Goal: Task Accomplishment & Management: Complete application form

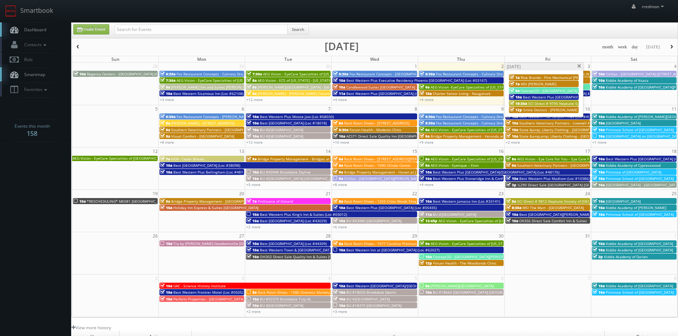
click at [577, 65] on span at bounding box center [579, 66] width 5 height 4
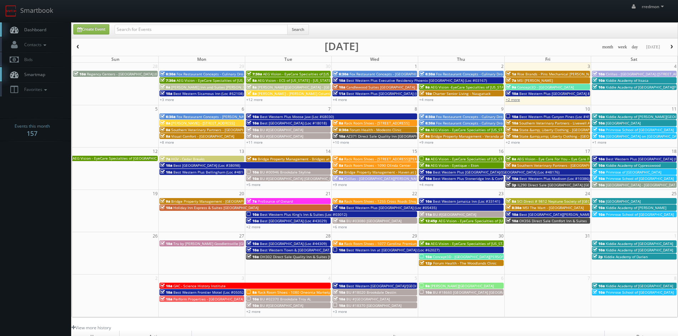
click at [514, 99] on link "+2 more" at bounding box center [513, 99] width 14 height 5
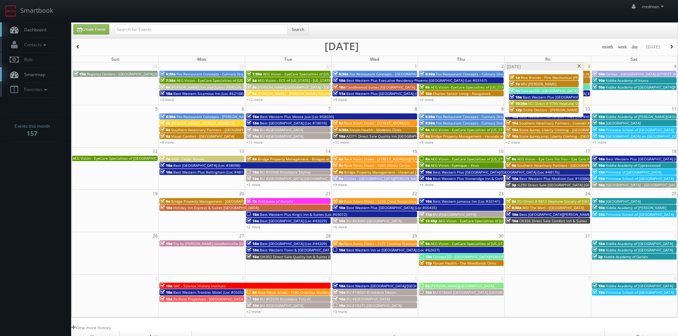
click at [530, 76] on span "Rise Brands - Pins Mechanical Mason" at bounding box center [560, 77] width 80 height 5
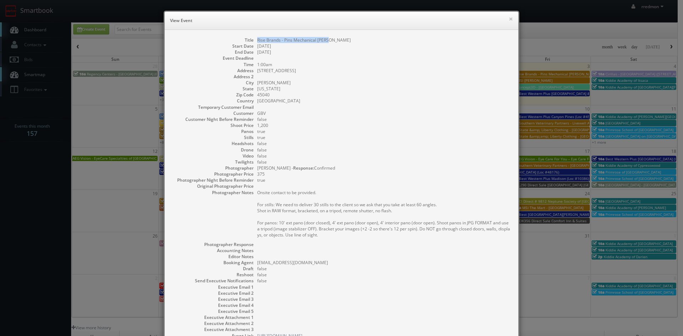
drag, startPoint x: 329, startPoint y: 39, endPoint x: 254, endPoint y: 42, distance: 74.7
click at [254, 42] on dl "Title Rise Brands - Pins Mechanical Mason Start Date 10/03/2025 End Date 10/03/…" at bounding box center [341, 188] width 339 height 302
copy dd "Rise Brands - Pins Mechanical [PERSON_NAME]"
click at [509, 18] on button "×" at bounding box center [511, 18] width 4 height 5
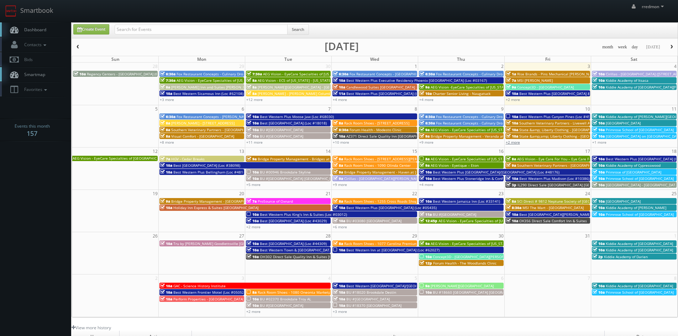
click at [516, 142] on link "+2 more" at bounding box center [513, 142] width 14 height 5
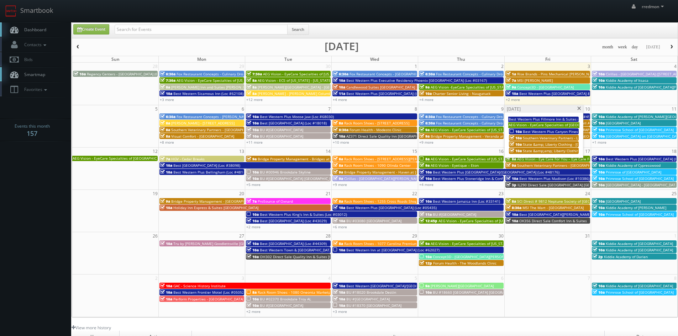
click at [579, 109] on span at bounding box center [579, 109] width 5 height 4
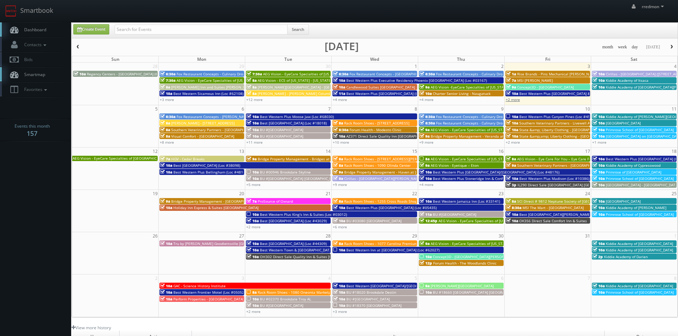
click at [513, 98] on link "+2 more" at bounding box center [513, 99] width 14 height 5
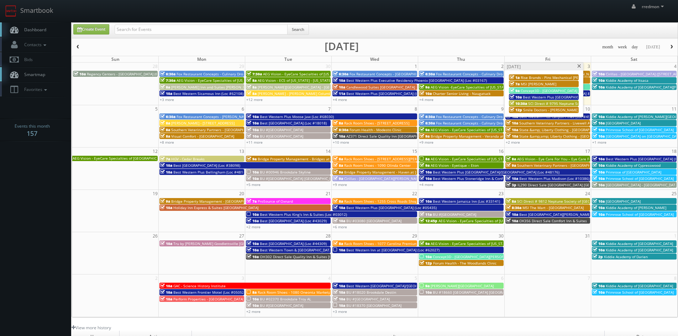
click at [535, 103] on span "SCI Direct # 9795 Neptune Society of Chico" at bounding box center [565, 103] width 74 height 5
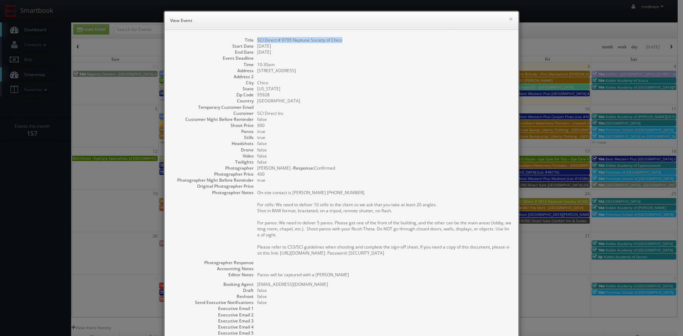
drag, startPoint x: 341, startPoint y: 39, endPoint x: 252, endPoint y: 42, distance: 89.0
click at [252, 42] on dl "Title SCI Direct # 9795 Neptune Society of Chico Start Date 10/03/2025 End Date…" at bounding box center [341, 199] width 339 height 324
copy dd "SCI Direct # 9795 Neptune Society of Chico"
click at [509, 19] on button "×" at bounding box center [511, 18] width 4 height 5
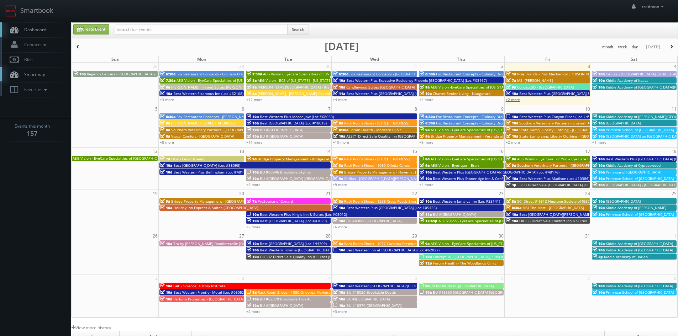
click at [518, 101] on link "+2 more" at bounding box center [513, 99] width 14 height 5
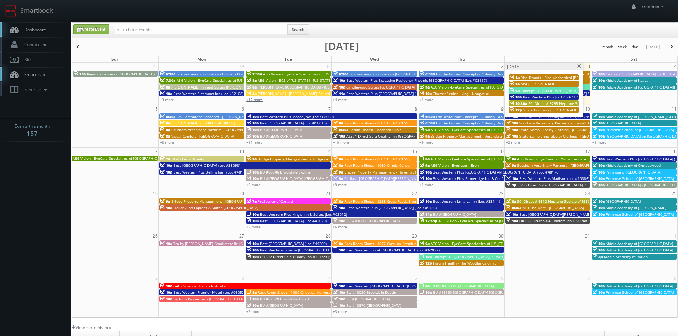
click at [259, 102] on link "+12 more" at bounding box center [254, 99] width 16 height 5
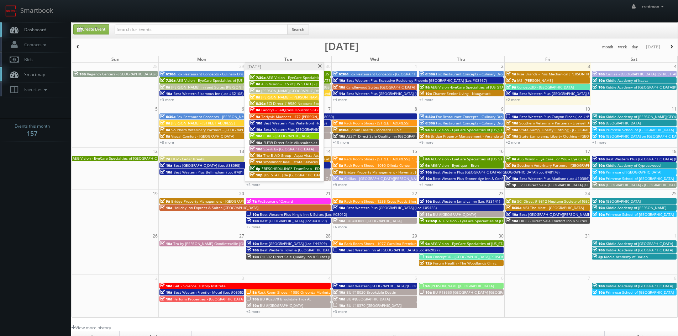
click at [293, 122] on span "Best Western Plus Waterfront Hotel (Loc #66117)" at bounding box center [305, 123] width 85 height 5
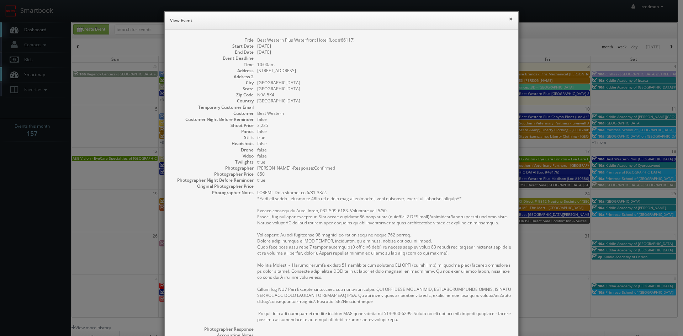
click at [510, 20] on button "×" at bounding box center [511, 18] width 4 height 5
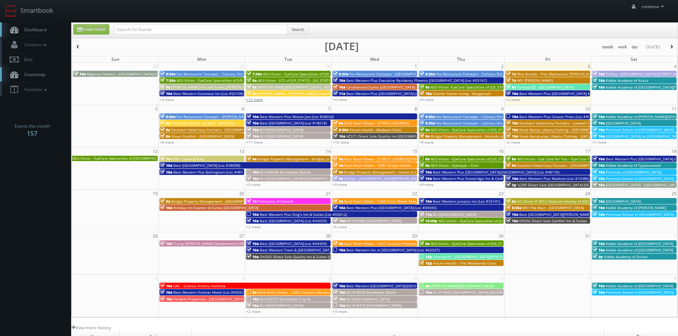
click at [256, 99] on link "+12 more" at bounding box center [254, 99] width 16 height 5
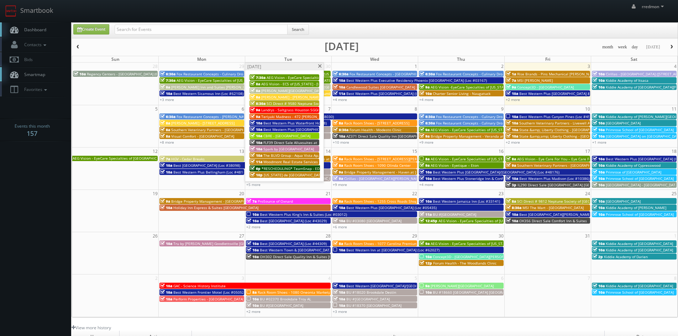
click at [267, 129] on span "Best Western Plus [GEOGRAPHIC_DATA] (Loc #50153)" at bounding box center [308, 129] width 90 height 5
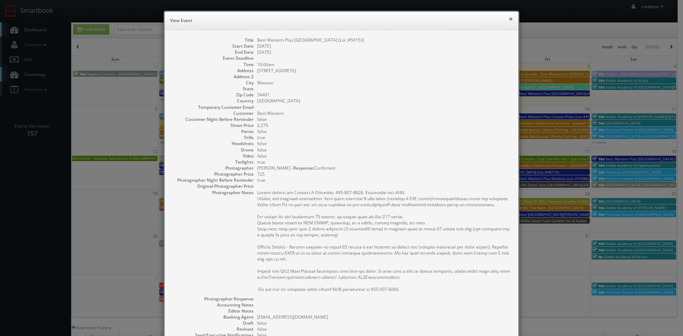
click at [509, 20] on button "×" at bounding box center [511, 18] width 4 height 5
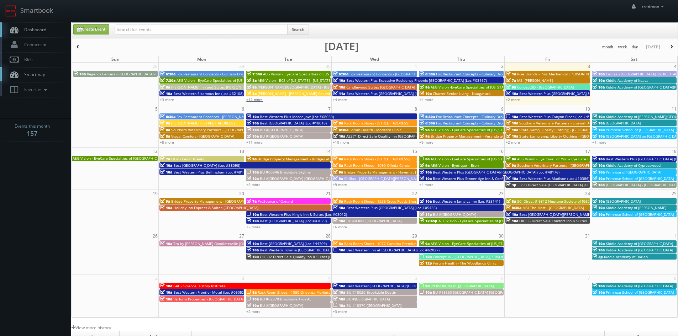
click at [259, 100] on link "+12 more" at bounding box center [254, 99] width 16 height 5
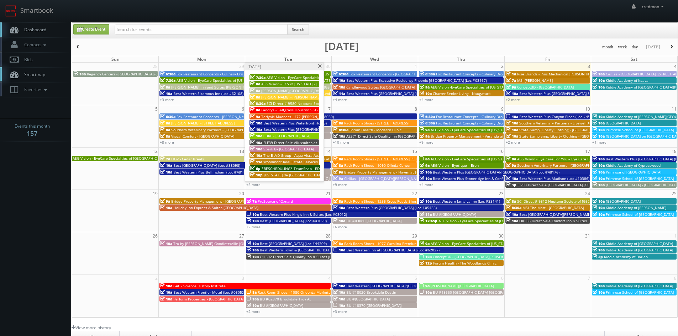
click at [285, 122] on span "Best Western Plus Waterfront Hotel (Loc #66117)" at bounding box center [305, 123] width 85 height 5
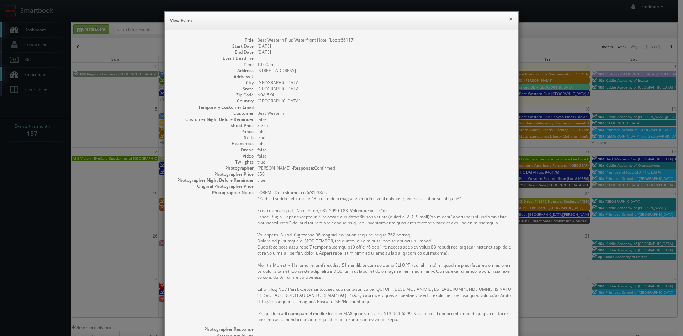
click at [509, 21] on button "×" at bounding box center [511, 18] width 4 height 5
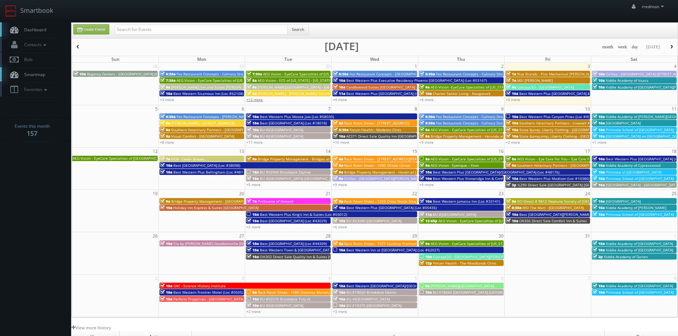
click at [253, 99] on link "+12 more" at bounding box center [254, 99] width 16 height 5
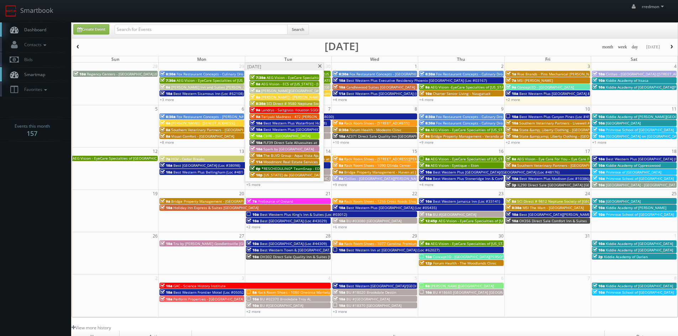
click at [282, 129] on span "Best Western Plus [GEOGRAPHIC_DATA] (Loc #50153)" at bounding box center [308, 129] width 90 height 5
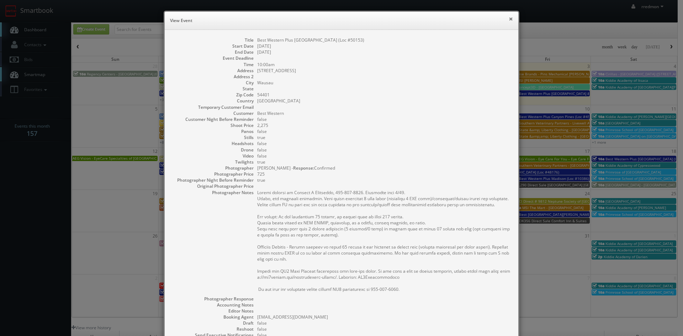
click at [509, 21] on button "×" at bounding box center [511, 18] width 4 height 5
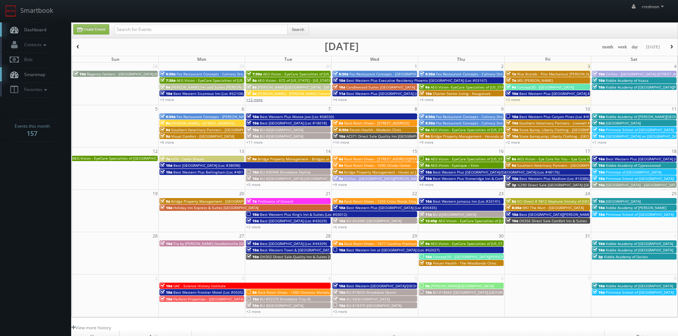
click at [254, 98] on link "+12 more" at bounding box center [254, 99] width 16 height 5
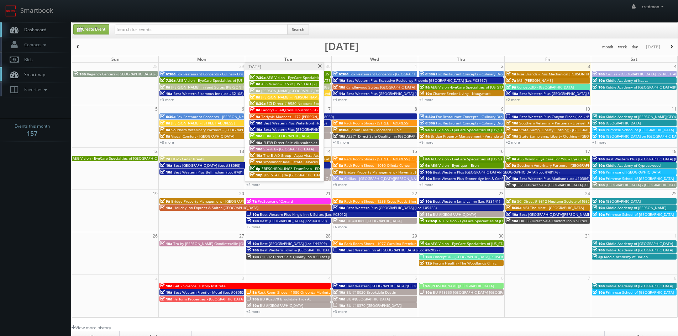
click at [293, 121] on span "Best Western Plus Waterfront Hotel (Loc #66117)" at bounding box center [305, 123] width 85 height 5
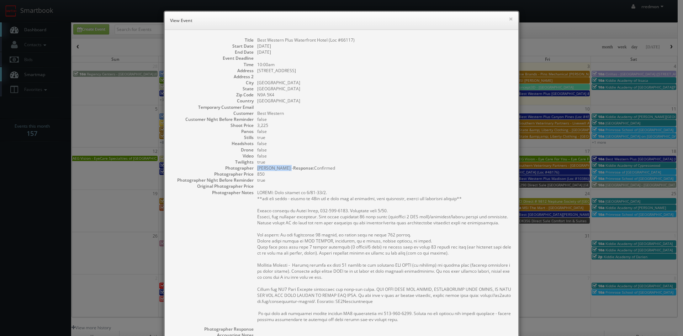
drag, startPoint x: 254, startPoint y: 168, endPoint x: 285, endPoint y: 170, distance: 31.1
click at [285, 170] on div "Photographer Alex Marenette - Response: Confirmed Photographer Price 850" at bounding box center [341, 171] width 339 height 12
copy dd "Alex Marenette"
click at [509, 16] on button "×" at bounding box center [511, 18] width 4 height 5
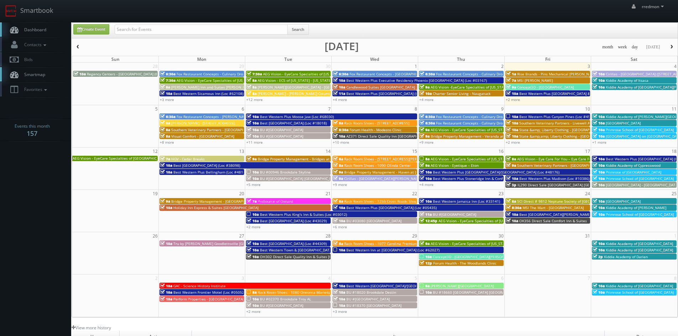
click at [276, 93] on span "Estee Lauder - MAC Nordstrom Columbus Circle" at bounding box center [302, 93] width 88 height 5
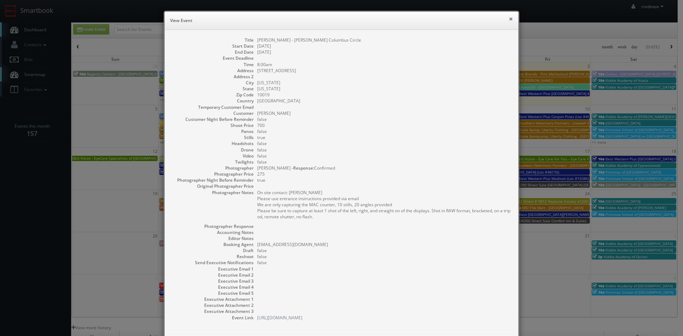
click at [509, 18] on button "×" at bounding box center [511, 18] width 4 height 5
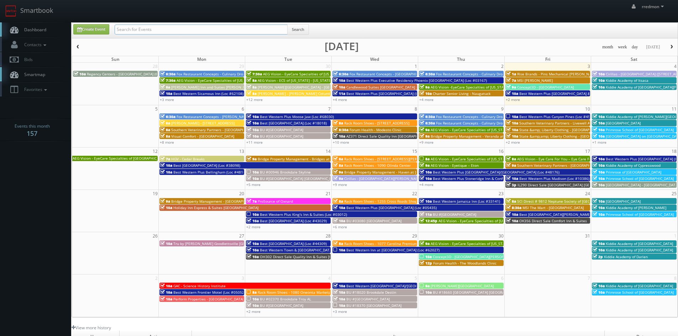
click at [168, 28] on input "text" at bounding box center [201, 30] width 173 height 10
type input "teamsnap"
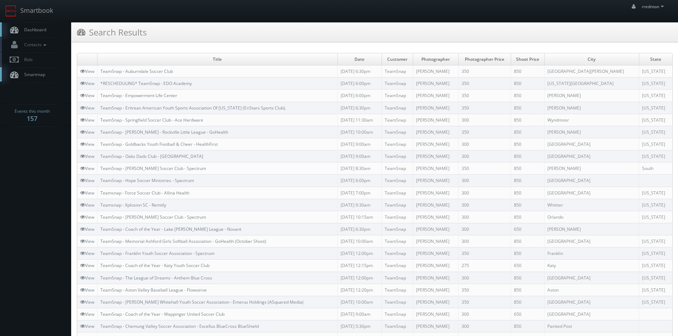
click at [29, 32] on span "Dashboard" at bounding box center [34, 30] width 26 height 6
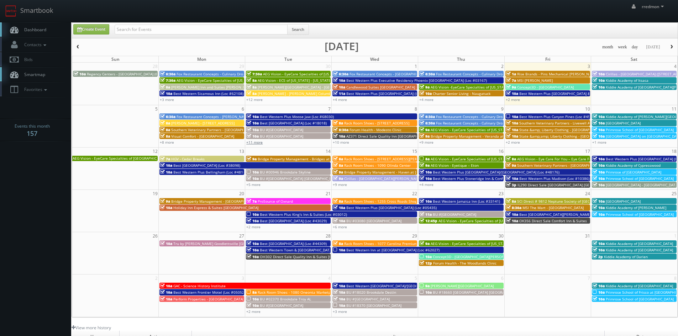
click at [260, 143] on link "+11 more" at bounding box center [254, 142] width 16 height 5
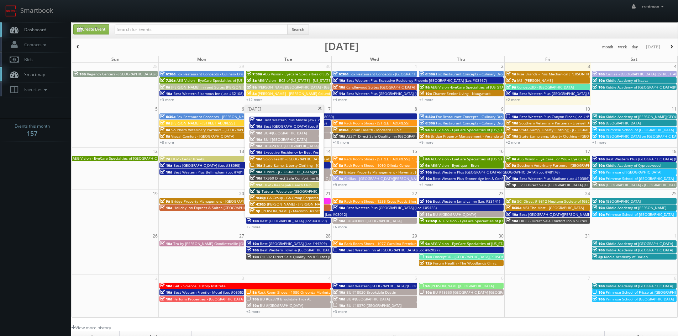
click at [321, 109] on span at bounding box center [319, 109] width 5 height 4
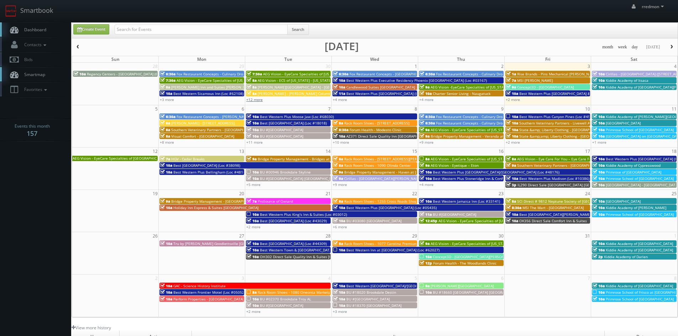
click at [253, 101] on link "+12 more" at bounding box center [254, 99] width 16 height 5
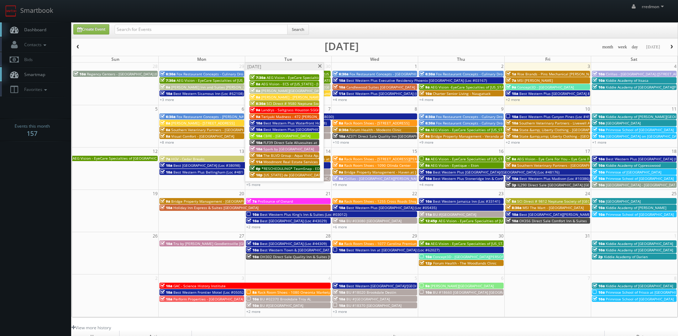
click at [283, 123] on span "Best Western Plus Waterfront Hotel (Loc #66117)" at bounding box center [305, 123] width 85 height 5
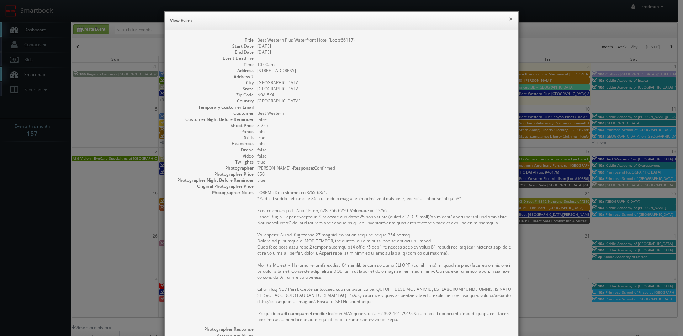
click at [509, 20] on button "×" at bounding box center [511, 18] width 4 height 5
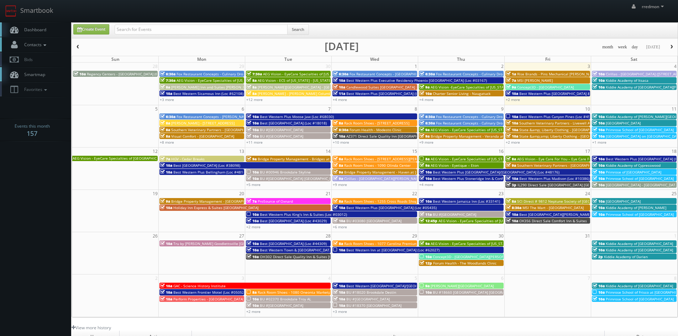
click at [43, 44] on icon at bounding box center [45, 45] width 6 height 5
click at [47, 55] on link "Manage Photographers" at bounding box center [35, 57] width 71 height 10
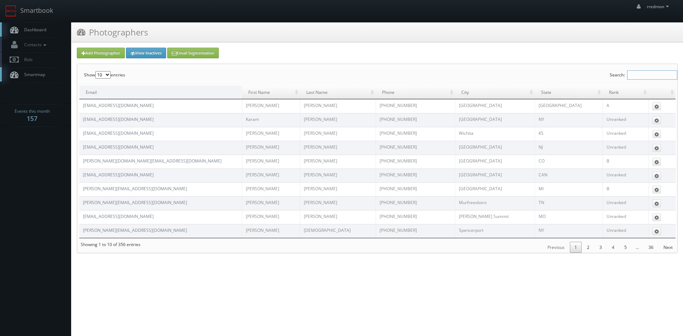
click at [645, 78] on input "Search:" at bounding box center [652, 74] width 50 height 9
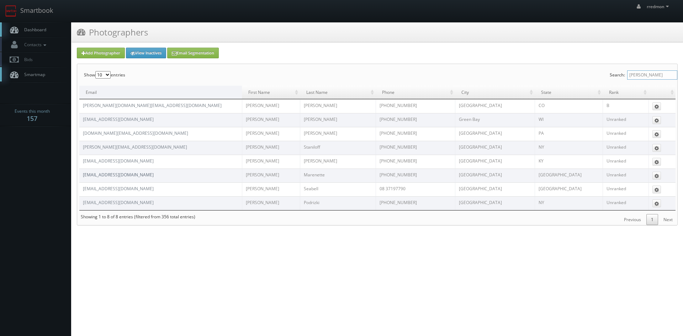
type input "[PERSON_NAME]"
drag, startPoint x: 137, startPoint y: 175, endPoint x: 80, endPoint y: 176, distance: 57.6
click at [80, 176] on td "homesbyalex@hotmail.com" at bounding box center [160, 176] width 163 height 14
copy link "homesbyalex@hotmail.com"
click at [33, 30] on span "Dashboard" at bounding box center [34, 30] width 26 height 6
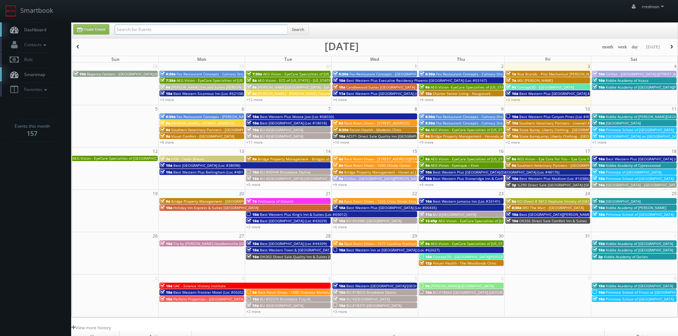
click at [239, 26] on input "text" at bounding box center [201, 30] width 173 height 10
type input "B"
click at [102, 30] on link "Create Event" at bounding box center [91, 29] width 36 height 10
type input "10/03/2025"
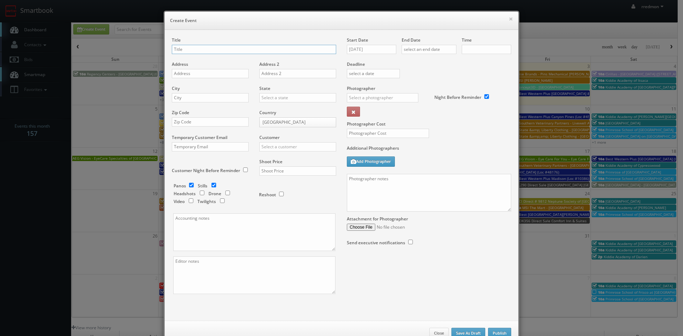
checkbox input "true"
type input "10:00am"
checkbox input "true"
type input "Bridge Property Management - Waverley Place"
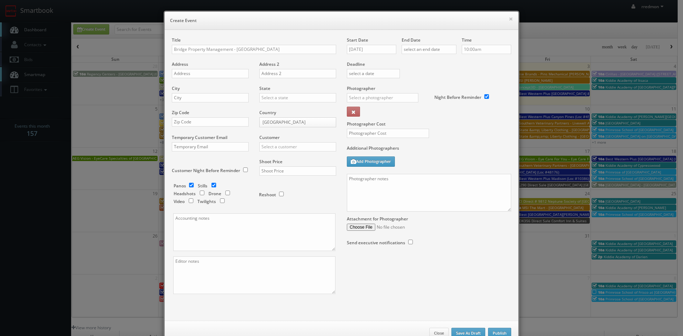
click at [216, 68] on div "Address" at bounding box center [213, 73] width 82 height 24
click at [215, 72] on input "text" at bounding box center [210, 73] width 77 height 9
paste input "5300 Hemingway Ln"
type input "5300 Hemingway Ln"
click at [229, 99] on input "text" at bounding box center [210, 97] width 77 height 9
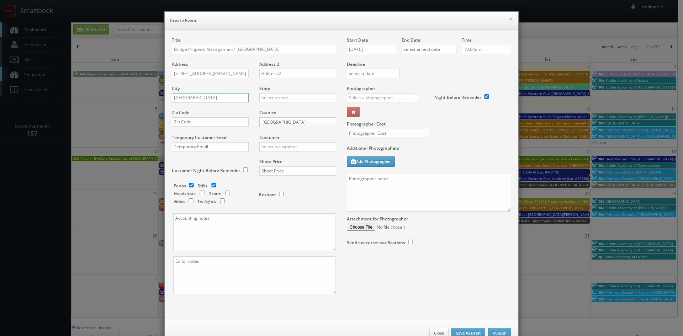
type input "Naples"
click at [276, 100] on input "text" at bounding box center [297, 97] width 77 height 9
click at [287, 115] on div "[US_STATE]" at bounding box center [298, 114] width 76 height 12
type input "[US_STATE]"
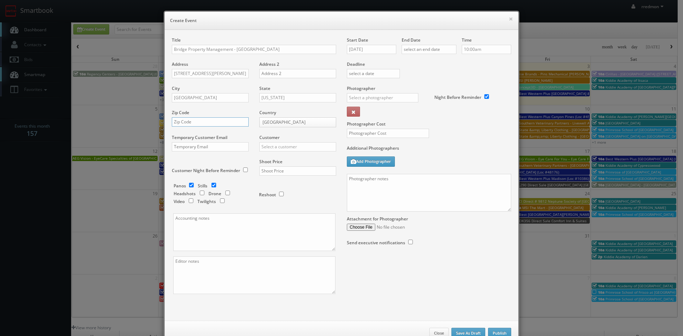
paste input "34116"
type input "34116"
click at [188, 185] on input "checkbox" at bounding box center [191, 185] width 11 height 5
checkbox input "false"
click at [287, 146] on input "text" at bounding box center [297, 146] width 77 height 9
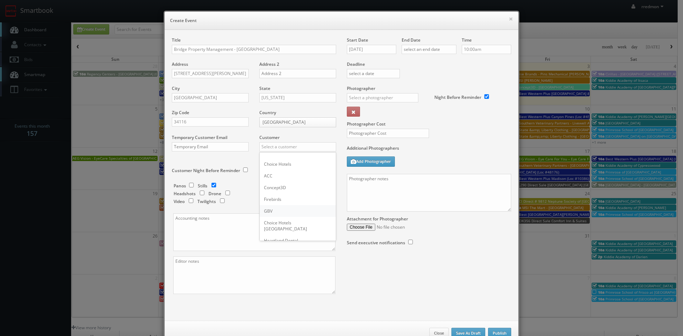
click at [279, 207] on div "GBV" at bounding box center [298, 211] width 76 height 12
type input "GBV"
click at [293, 172] on input "text" at bounding box center [297, 170] width 77 height 9
type input "700"
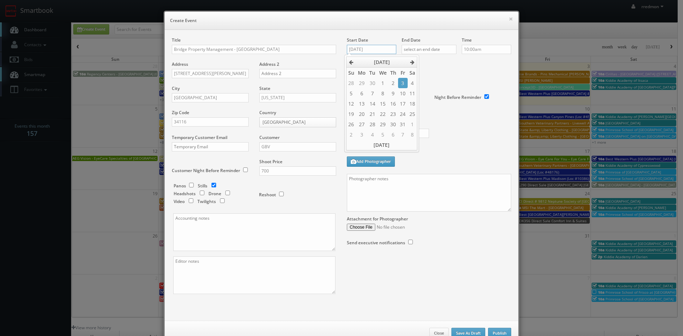
click at [382, 49] on input "10/03/2025" at bounding box center [371, 49] width 49 height 9
click at [404, 92] on td "10" at bounding box center [402, 93] width 9 height 10
type input "10/10/2025"
click at [426, 46] on input "text" at bounding box center [429, 49] width 55 height 9
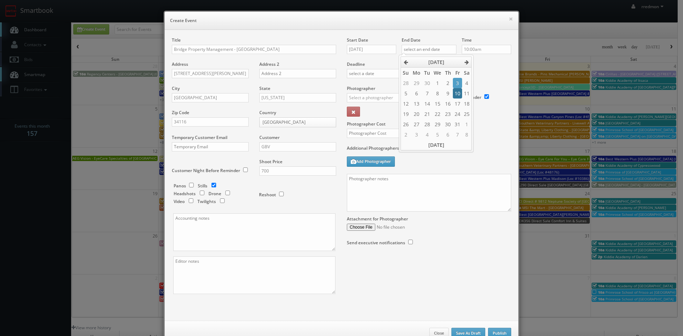
click at [457, 91] on td "10" at bounding box center [457, 93] width 9 height 10
type input "10/10/2025"
click at [479, 51] on input "10:00am" at bounding box center [486, 49] width 49 height 9
type input "9:00am"
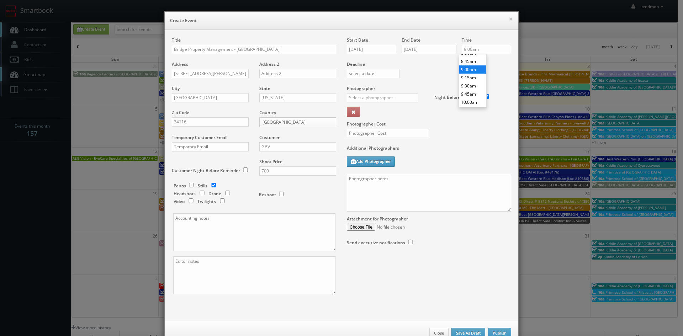
click at [471, 71] on li "9:00am" at bounding box center [472, 69] width 27 height 8
click at [364, 97] on input "text" at bounding box center [383, 97] width 72 height 9
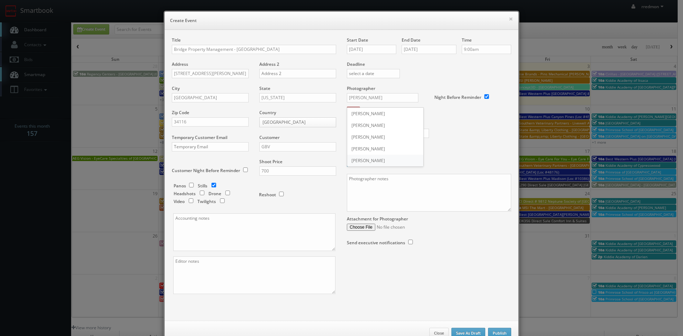
click at [377, 157] on div "Eric Hollis" at bounding box center [385, 161] width 76 height 12
type input "Eric Hollis"
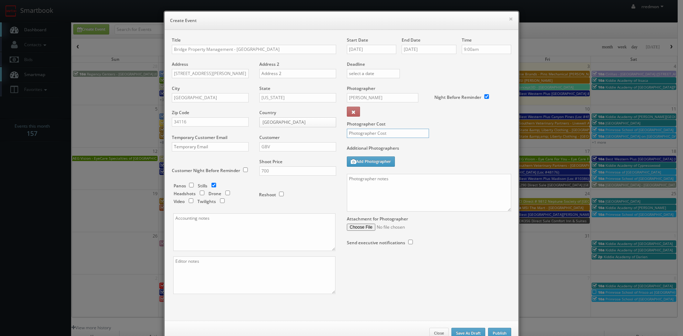
click at [382, 132] on input "text" at bounding box center [388, 133] width 82 height 9
type input "275"
click at [405, 185] on textarea at bounding box center [429, 193] width 164 height 38
click at [405, 189] on textarea at bounding box center [429, 193] width 164 height 38
paste textarea "Onsite contact is Charnine Richardson We need to deliver 10 stills to the clien…"
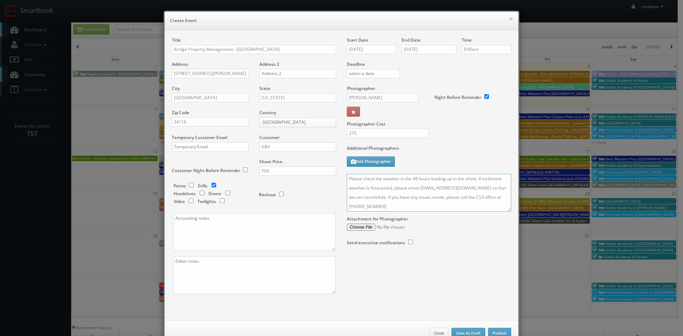
scroll to position [0, 0]
click at [430, 178] on textarea "Onsite contact is Charnine Richardson We need to deliver 10 stills to the clien…" at bounding box center [429, 193] width 164 height 38
drag, startPoint x: 430, startPoint y: 178, endPoint x: 381, endPoint y: 181, distance: 48.5
click at [381, 181] on textarea "Onsite contact is [PERSON_NAME] We need to deliver 10 stills to the client so w…" at bounding box center [429, 193] width 164 height 38
paste textarea "Marisol Camacho"
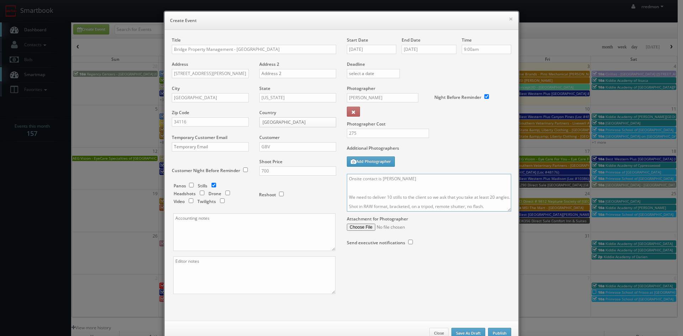
type textarea "Onsite contact is Marisol Camacho We need to deliver 10 stills to the client so…"
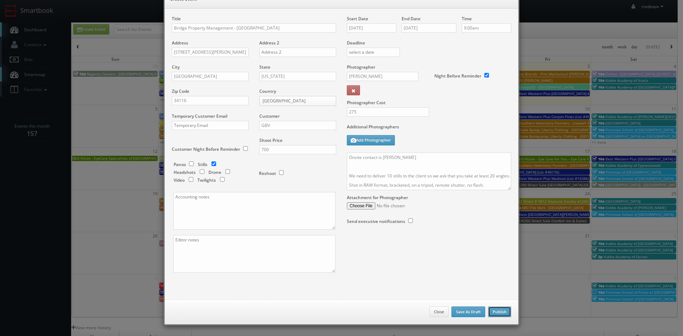
click at [497, 316] on button "Publish" at bounding box center [499, 312] width 23 height 11
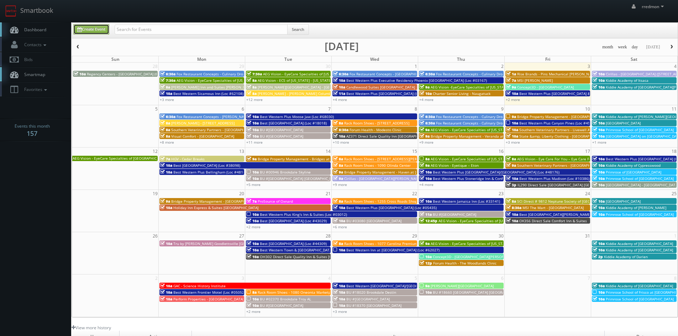
click at [91, 28] on link "Create Event" at bounding box center [91, 29] width 36 height 10
type input "10/03/2025"
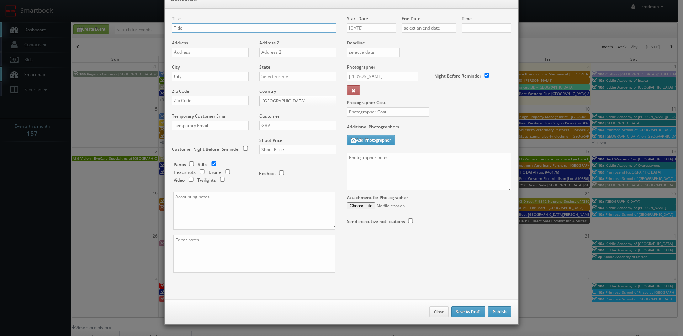
checkbox input "true"
type input "10:00am"
checkbox input "true"
paste input "Bridges at Bayside"
type input "Bridge Property Management - Bridges at [GEOGRAPHIC_DATA]"
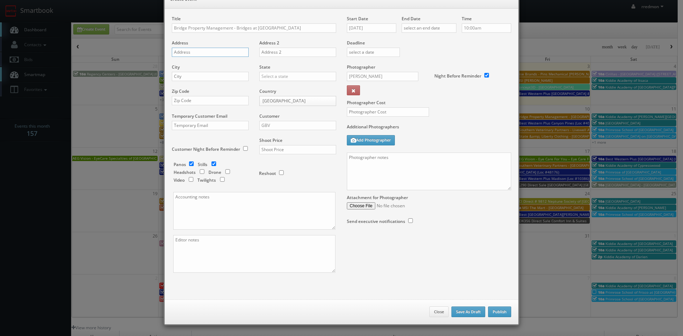
click at [222, 53] on input "text" at bounding box center [210, 52] width 77 height 9
paste input "500 110th Ave N"
type input "500 110th Ave N"
click at [213, 75] on input "text" at bounding box center [210, 76] width 77 height 9
type input "[GEOGRAPHIC_DATA]"
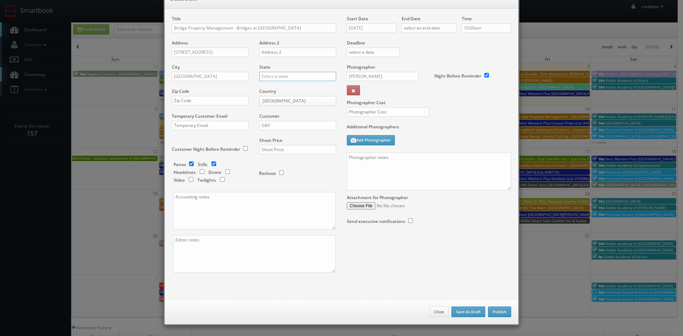
click at [310, 79] on input "text" at bounding box center [297, 76] width 77 height 9
drag, startPoint x: 291, startPoint y: 94, endPoint x: 280, endPoint y: 96, distance: 11.5
click at [291, 94] on div "[US_STATE]" at bounding box center [298, 93] width 76 height 12
type input "[US_STATE]"
click at [220, 99] on input "text" at bounding box center [210, 100] width 77 height 9
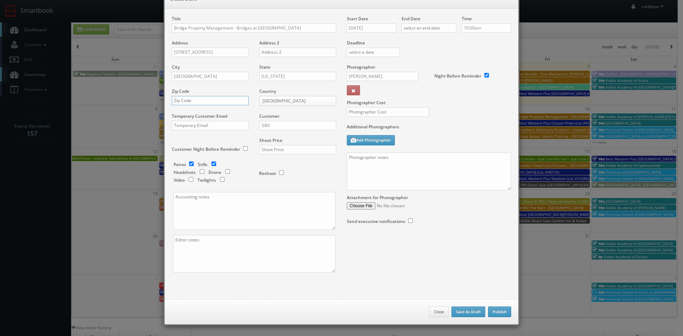
paste input "33716"
type input "33716"
click at [190, 164] on input "checkbox" at bounding box center [191, 164] width 11 height 5
checkbox input "false"
click at [307, 149] on input "text" at bounding box center [297, 149] width 77 height 9
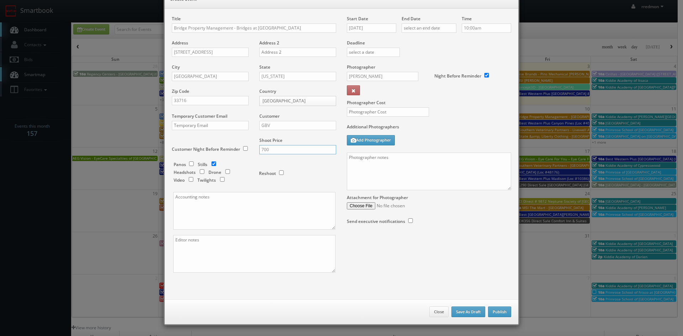
type input "700"
click at [309, 127] on input "GBV" at bounding box center [297, 125] width 77 height 9
drag, startPoint x: 287, startPoint y: 187, endPoint x: 331, endPoint y: 142, distance: 62.9
click at [287, 187] on div "GBV" at bounding box center [298, 190] width 76 height 12
click at [378, 29] on input "10/03/2025" at bounding box center [371, 27] width 49 height 9
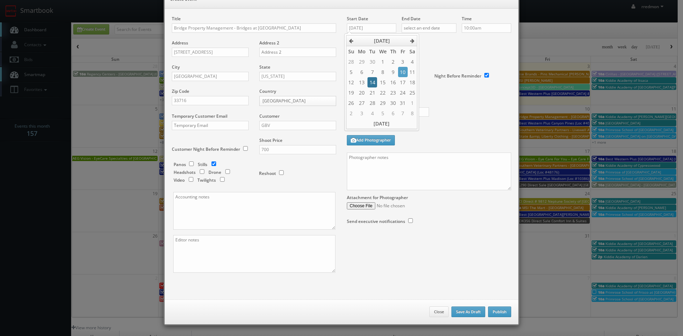
click at [369, 79] on td "14" at bounding box center [372, 82] width 10 height 10
type input "10/14/2025"
click at [406, 29] on input "text" at bounding box center [429, 27] width 55 height 9
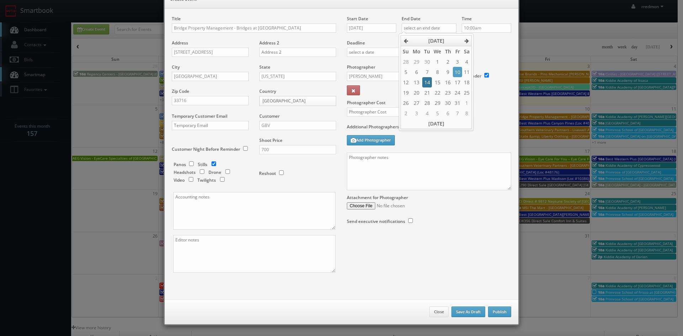
click at [430, 82] on td "14" at bounding box center [427, 82] width 10 height 10
type input "10/14/2025"
click at [486, 29] on input "10:00am" at bounding box center [486, 27] width 49 height 9
type input "9:00am"
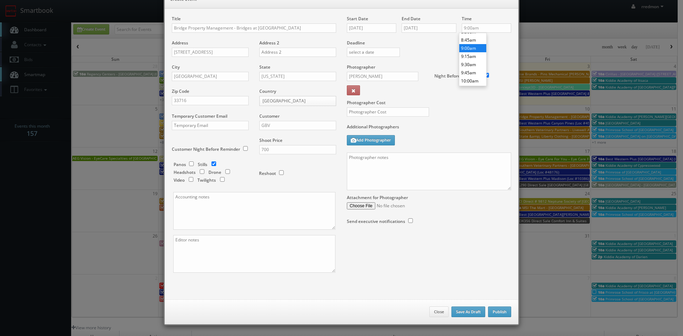
click at [475, 48] on li "9:00am" at bounding box center [472, 48] width 27 height 8
click at [393, 74] on input "Eric Hollis" at bounding box center [383, 76] width 72 height 9
click at [389, 88] on div "Mikey Shafer" at bounding box center [385, 92] width 76 height 12
type input "Mikey Shafer"
click at [402, 111] on input "text" at bounding box center [388, 111] width 82 height 9
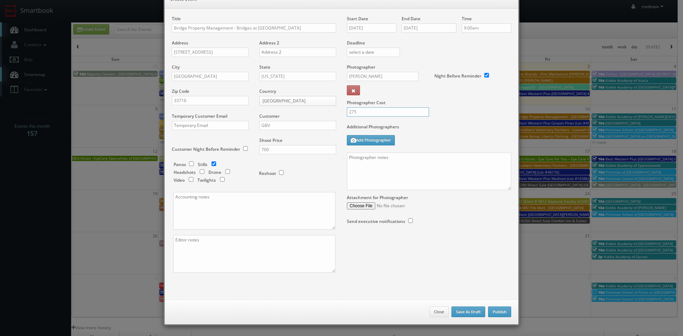
type input "275"
click at [412, 169] on textarea at bounding box center [429, 172] width 164 height 38
paste textarea "Onsite contact is Charnine Richardson We need to deliver 10 stills to the clien…"
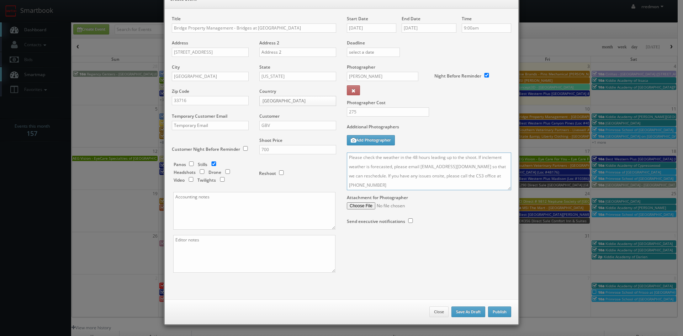
scroll to position [0, 0]
drag, startPoint x: 425, startPoint y: 159, endPoint x: 381, endPoint y: 159, distance: 44.1
click at [380, 161] on textarea "Onsite contact is Charnine Richardson We need to deliver 10 stills to the clien…" at bounding box center [429, 172] width 164 height 38
paste textarea "Markeyta Hamb"
type textarea "Onsite contact is [PERSON_NAME] We need to deliver 10 stills to the client so w…"
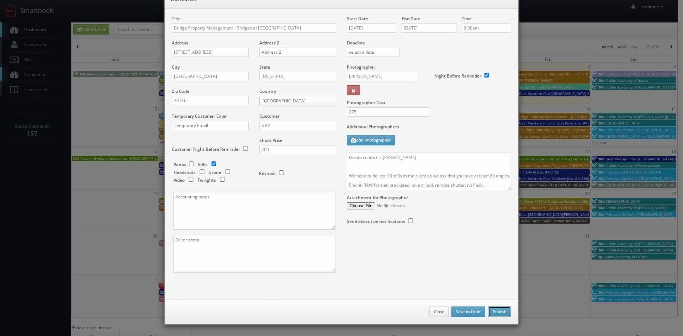
click at [506, 314] on button "Publish" at bounding box center [499, 312] width 23 height 11
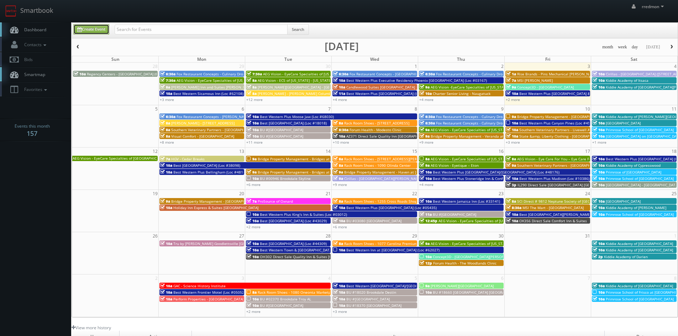
click at [86, 29] on link "Create Event" at bounding box center [91, 29] width 36 height 10
type input "10/03/2025"
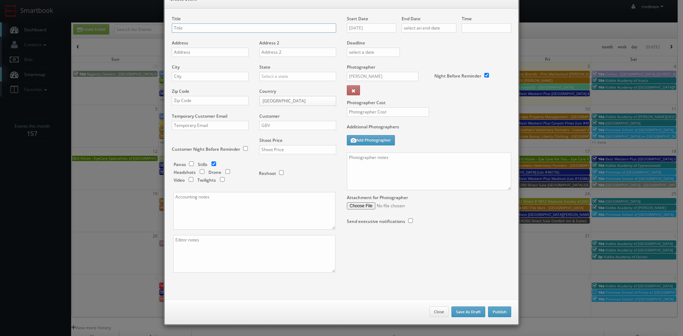
checkbox input "true"
type input "10:00am"
checkbox input "true"
paste input "Grand Pavilion"
type input "Bridge Property Management - Grand Pavilion"
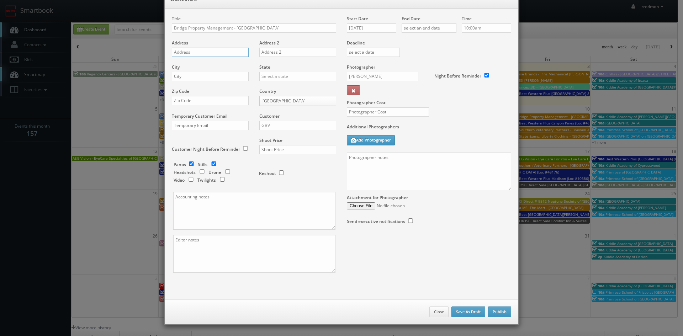
click at [206, 54] on input "text" at bounding box center [210, 52] width 77 height 9
paste input "[STREET_ADDRESS]"
type input "[STREET_ADDRESS]"
click at [242, 76] on input "text" at bounding box center [210, 76] width 77 height 9
type input "Tampa"
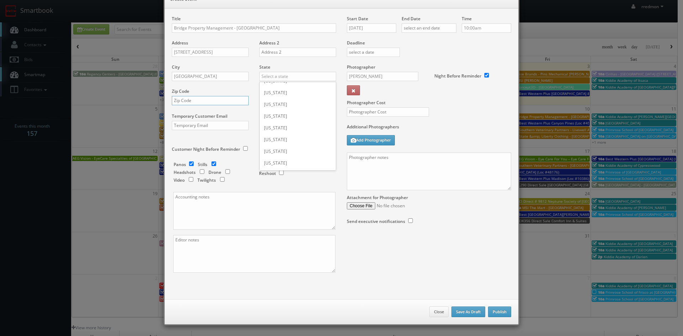
drag, startPoint x: 262, startPoint y: 78, endPoint x: 212, endPoint y: 97, distance: 53.4
paste input "33613"
type input "33613"
click at [292, 78] on input "text" at bounding box center [297, 76] width 77 height 9
click at [281, 90] on div "[US_STATE]" at bounding box center [298, 93] width 76 height 12
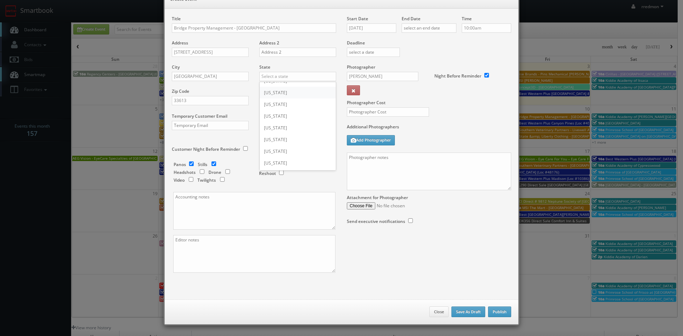
type input "[US_STATE]"
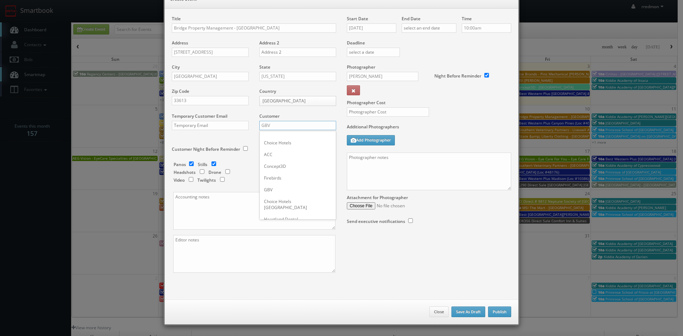
click at [274, 128] on input "GBV" at bounding box center [297, 125] width 77 height 9
click at [280, 187] on div "GBV" at bounding box center [298, 190] width 76 height 12
click at [189, 164] on input "checkbox" at bounding box center [191, 164] width 11 height 5
checkbox input "false"
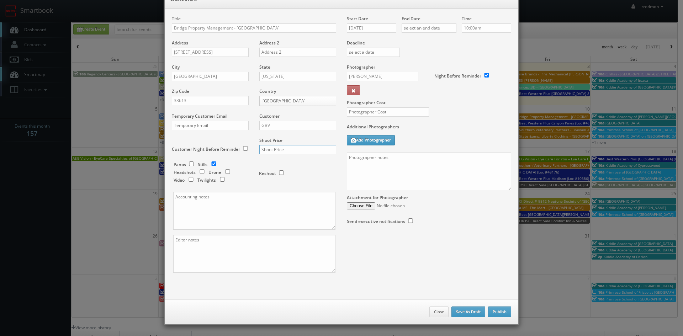
click at [292, 152] on input "text" at bounding box center [297, 149] width 77 height 9
type input "700"
click at [370, 28] on input "10/03/2025" at bounding box center [371, 27] width 49 height 9
click at [387, 83] on td "15" at bounding box center [382, 82] width 11 height 10
type input "10/15/2025"
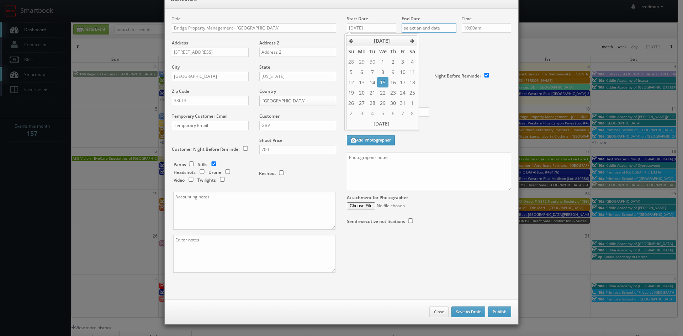
click at [430, 30] on input "text" at bounding box center [429, 27] width 55 height 9
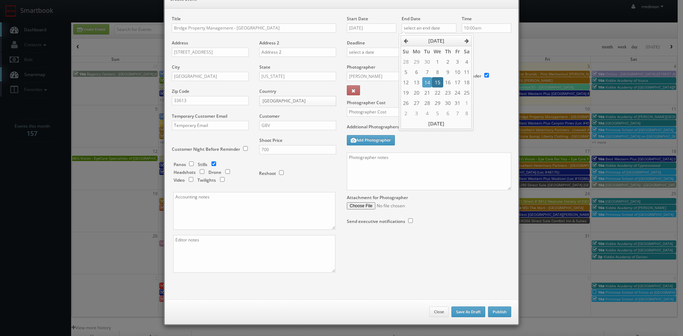
click at [436, 81] on td "15" at bounding box center [437, 82] width 11 height 10
type input "10/15/2025"
click at [485, 28] on input "10:00am" at bounding box center [486, 27] width 49 height 9
type input "9:00am"
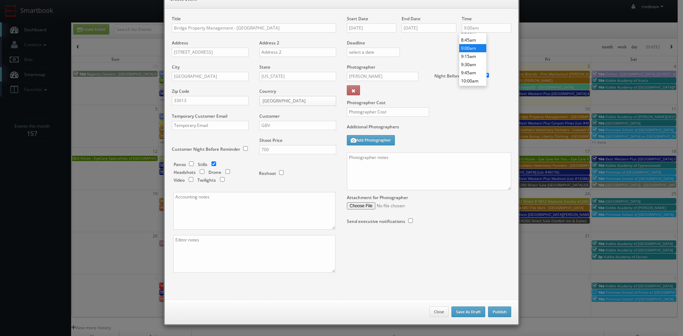
click at [474, 49] on li "9:00am" at bounding box center [472, 48] width 27 height 8
click at [426, 49] on div "Deadline" at bounding box center [429, 40] width 175 height 48
click at [404, 75] on input "[PERSON_NAME]" at bounding box center [383, 76] width 72 height 9
click at [385, 94] on div "[PERSON_NAME]" at bounding box center [385, 92] width 76 height 12
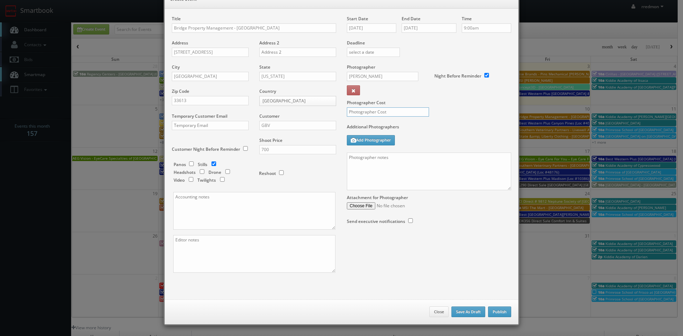
click at [396, 112] on input "text" at bounding box center [388, 111] width 82 height 9
type input "275"
paste textarea "Onsite contact is Charnine Richardson We need to deliver 10 stills to the clien…"
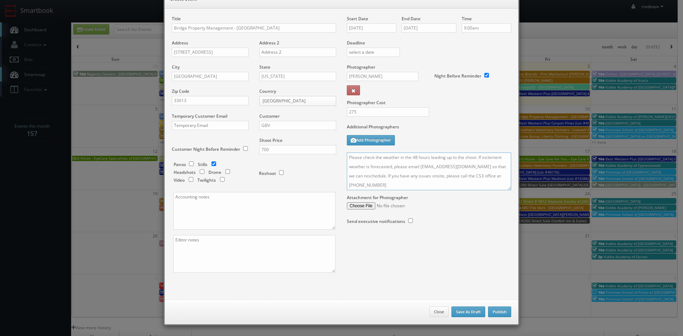
scroll to position [0, 0]
drag, startPoint x: 425, startPoint y: 157, endPoint x: 381, endPoint y: 162, distance: 44.4
click at [381, 162] on textarea "Onsite contact is Charnine Richardson We need to deliver 10 stills to the clien…" at bounding box center [429, 172] width 164 height 38
paste textarea "Patti Seaberg"
type textarea "Onsite contact is Patti Seaberg We need to deliver 10 stills to the client so w…"
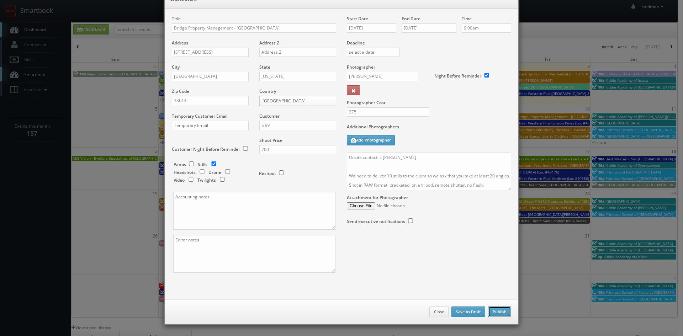
click at [493, 313] on button "Publish" at bounding box center [499, 312] width 23 height 11
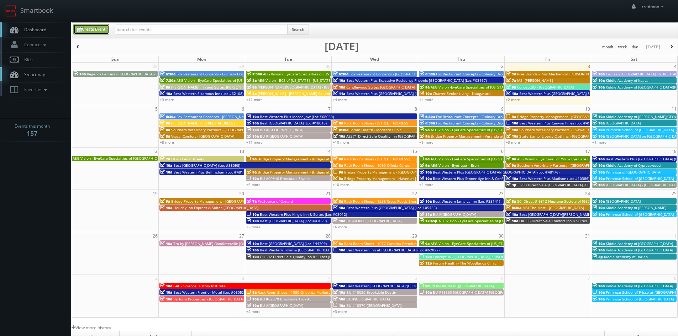
click at [97, 30] on link "Create Event" at bounding box center [91, 29] width 36 height 10
type input "10/03/2025"
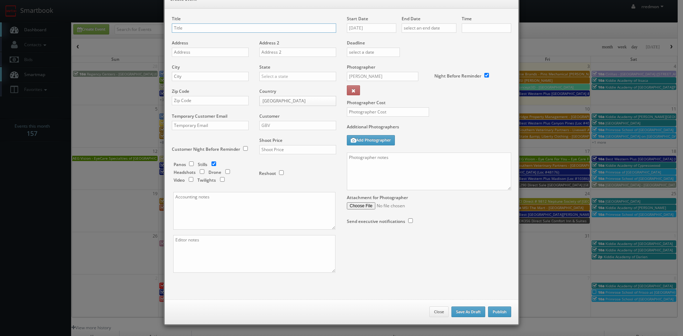
checkbox input "true"
type input "10:00am"
checkbox input "true"
paste input "Oasis at Bayside"
type input "Bridge Property Management - Oasis at [GEOGRAPHIC_DATA]"
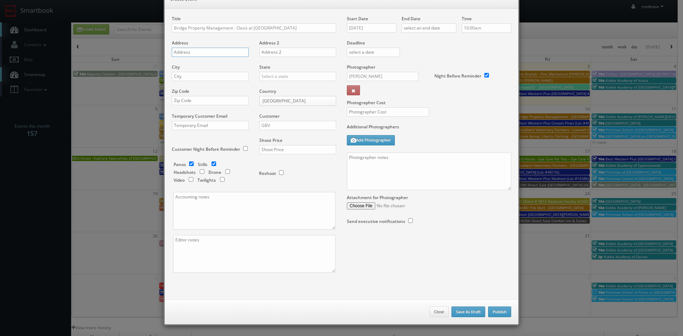
click at [214, 55] on input "text" at bounding box center [210, 52] width 77 height 9
paste input "305 Glades Cir"
type input "305 Glades Cir"
click at [222, 76] on input "text" at bounding box center [210, 76] width 77 height 9
click at [197, 77] on input "text" at bounding box center [210, 76] width 77 height 9
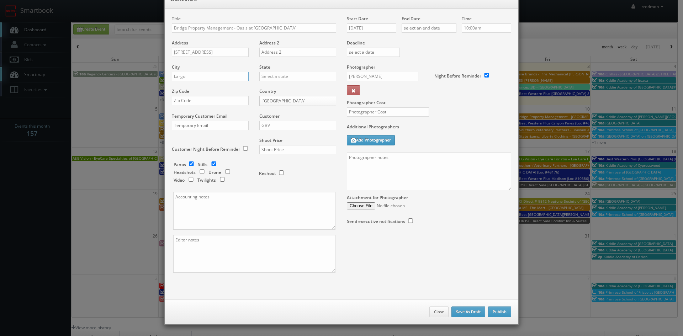
type input "Largo"
click at [288, 75] on input "text" at bounding box center [297, 76] width 77 height 9
click at [286, 90] on div "[US_STATE]" at bounding box center [298, 93] width 76 height 12
type input "[US_STATE]"
paste input "33771"
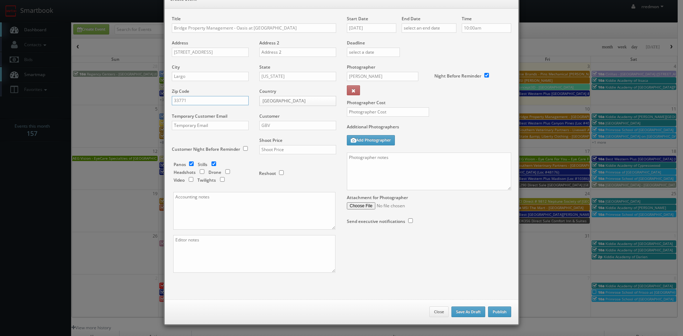
type input "33771"
click at [189, 162] on input "checkbox" at bounding box center [191, 164] width 11 height 5
checkbox input "false"
click at [286, 127] on input "GBV" at bounding box center [297, 125] width 77 height 9
click at [284, 190] on div "GBV" at bounding box center [298, 190] width 76 height 12
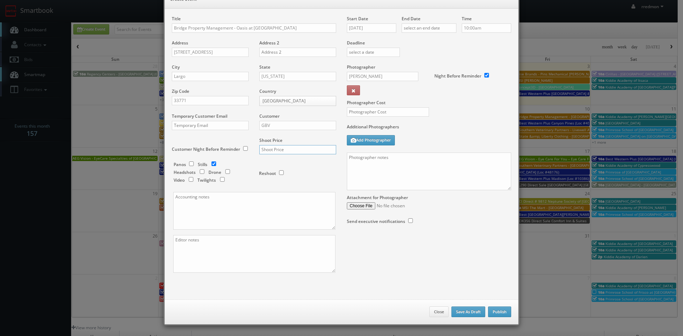
click at [291, 150] on input "text" at bounding box center [297, 149] width 77 height 9
type input "700"
click at [371, 28] on input "10/03/2025" at bounding box center [371, 27] width 49 height 9
click at [372, 79] on td "14" at bounding box center [372, 82] width 10 height 10
type input "10/14/2025"
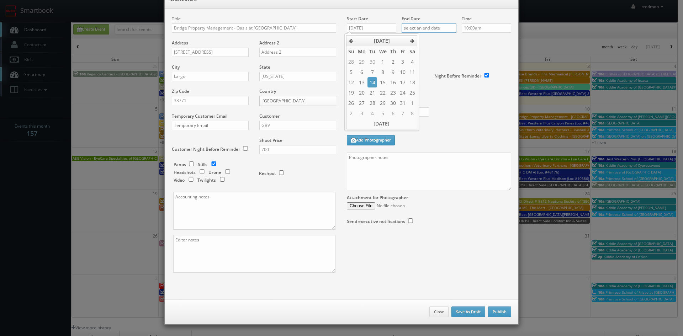
click at [418, 30] on input "text" at bounding box center [429, 27] width 55 height 9
click at [424, 81] on td "14" at bounding box center [427, 82] width 10 height 10
type input "10/14/2025"
click at [478, 29] on input "10:00am" at bounding box center [486, 27] width 49 height 9
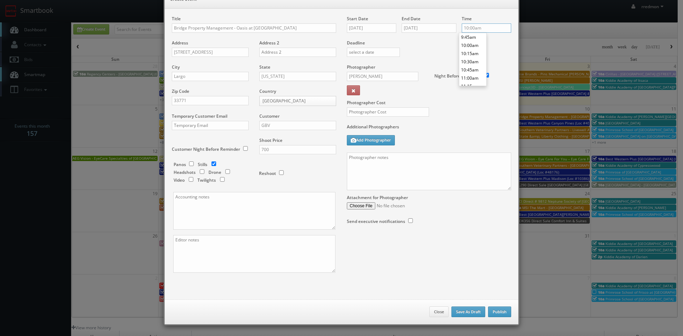
scroll to position [355, 0]
type input "12:00pm"
click at [474, 72] on li "12:00pm" at bounding box center [472, 75] width 27 height 8
click at [372, 75] on input "Mikey Shafer" at bounding box center [383, 76] width 72 height 9
click at [375, 91] on div "Mikey Shafer" at bounding box center [385, 92] width 76 height 12
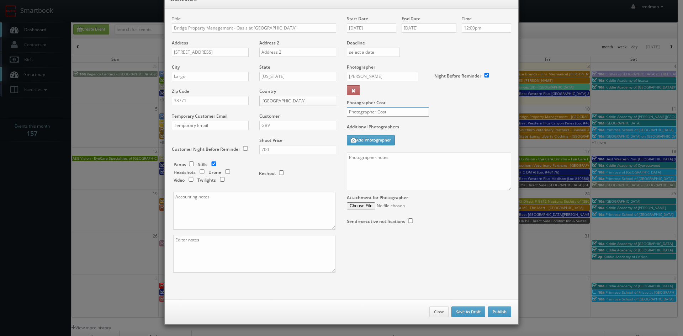
click at [398, 114] on input "text" at bounding box center [388, 111] width 82 height 9
type input "275"
paste textarea "Onsite contact is Charnine Richardson We need to deliver 10 stills to the clien…"
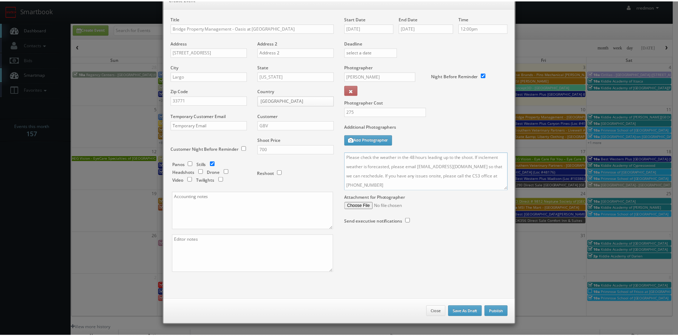
scroll to position [0, 0]
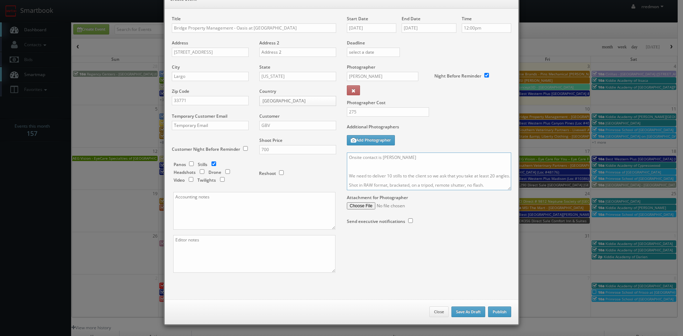
drag, startPoint x: 425, startPoint y: 161, endPoint x: 380, endPoint y: 160, distance: 44.8
click at [380, 160] on textarea "Onsite contact is Charnine Richardson We need to deliver 10 stills to the clien…" at bounding box center [429, 172] width 164 height 38
paste textarea "Erika Morales Lopez"
type textarea "Onsite contact is Erika Morales Lopez We need to deliver 10 stills to the clien…"
click at [496, 313] on button "Publish" at bounding box center [499, 312] width 23 height 11
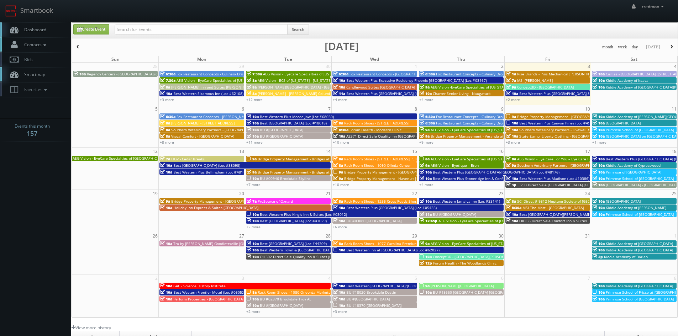
click at [50, 44] on link "Contacts" at bounding box center [35, 44] width 71 height 15
click at [35, 75] on link "Add Photographer" at bounding box center [35, 77] width 71 height 10
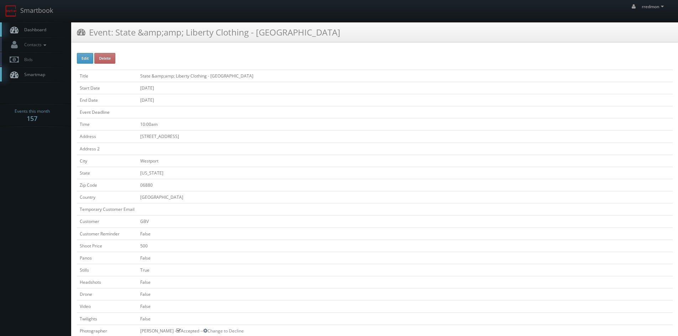
click at [30, 31] on span "Dashboard" at bounding box center [34, 30] width 26 height 6
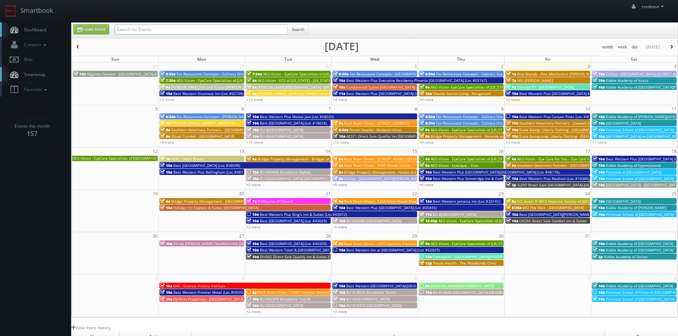
click at [172, 31] on input "text" at bounding box center [201, 30] width 173 height 10
type input "bridge property management"
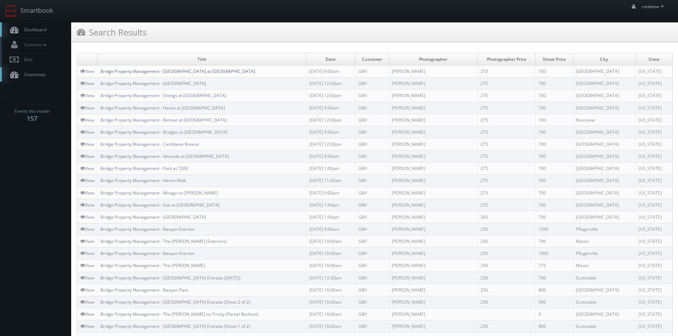
click at [180, 70] on link "Bridge Property Management - [GEOGRAPHIC_DATA] at [GEOGRAPHIC_DATA]" at bounding box center [177, 71] width 155 height 6
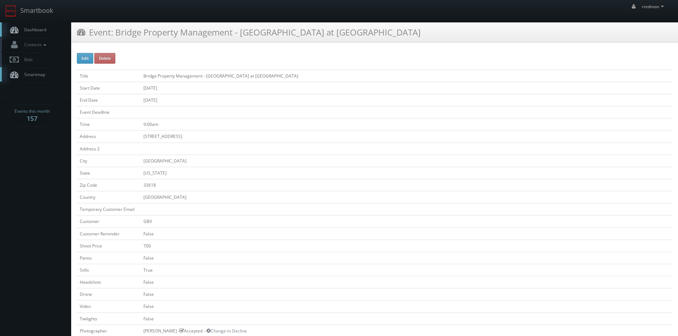
scroll to position [178, 0]
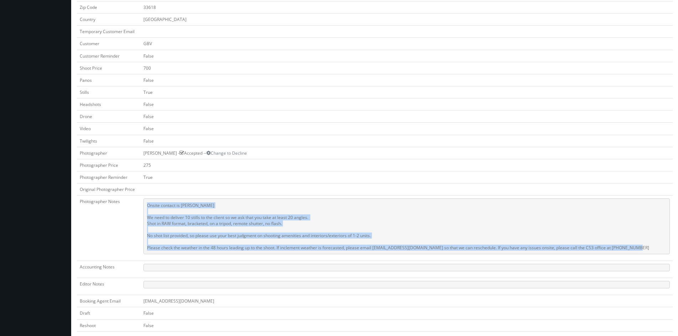
drag, startPoint x: 636, startPoint y: 249, endPoint x: 147, endPoint y: 202, distance: 491.1
click at [147, 202] on pre "Onsite contact is Charnine Richardson We need to deliver 10 stills to the clien…" at bounding box center [406, 227] width 526 height 56
copy pre "Onsite contact is Charnine Richardson We need to deliver 10 stills to the clien…"
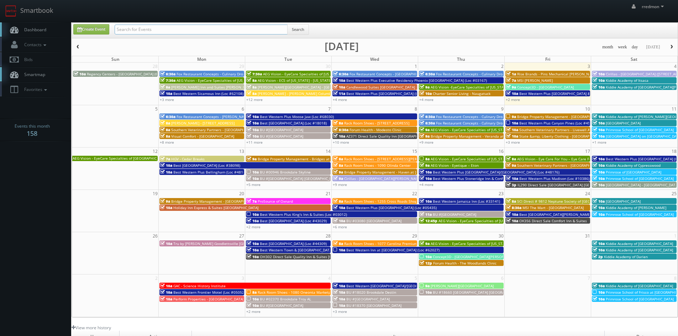
click at [234, 29] on input "text" at bounding box center [201, 30] width 173 height 10
type input "cartier"
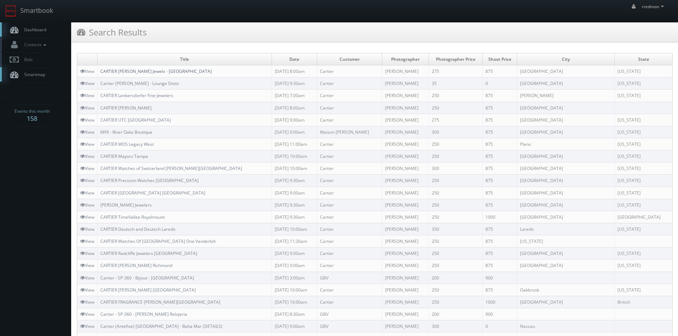
click at [155, 72] on link "CARTIER [PERSON_NAME] Jewels - [GEOGRAPHIC_DATA]" at bounding box center [155, 71] width 111 height 6
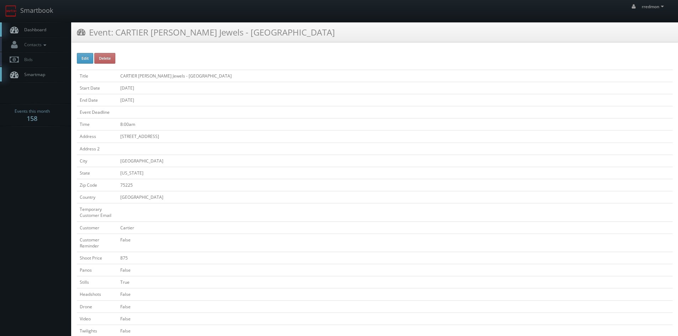
scroll to position [213, 0]
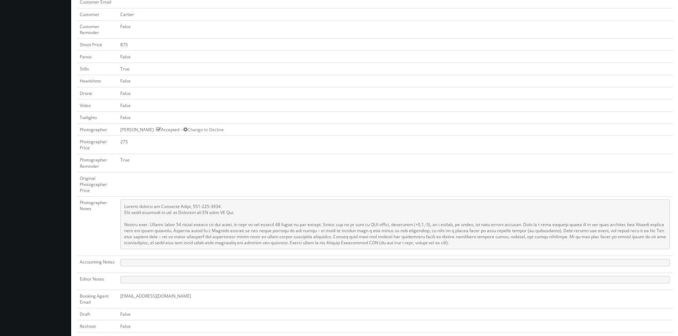
click at [436, 244] on pre at bounding box center [394, 225] width 549 height 50
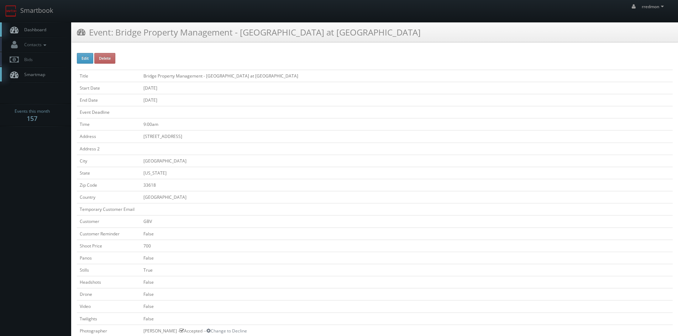
scroll to position [178, 0]
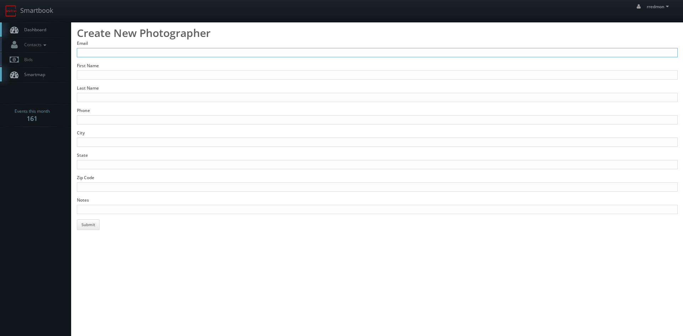
click at [152, 53] on input "Email" at bounding box center [377, 52] width 601 height 9
type input "[PERSON_NAME][EMAIL_ADDRESS][DOMAIN_NAME]"
click at [144, 76] on input "First Name" at bounding box center [377, 74] width 601 height 9
type input "[PERSON_NAME]"
click at [146, 95] on input "Last Name" at bounding box center [377, 97] width 601 height 9
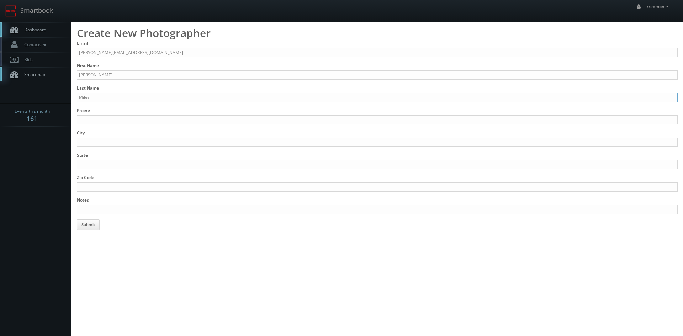
type input "Miles"
click at [151, 120] on input "Phone" at bounding box center [377, 119] width 601 height 9
type input "[PHONE_NUMBER]"
click at [151, 138] on input "City" at bounding box center [377, 142] width 601 height 9
type input "[GEOGRAPHIC_DATA]"
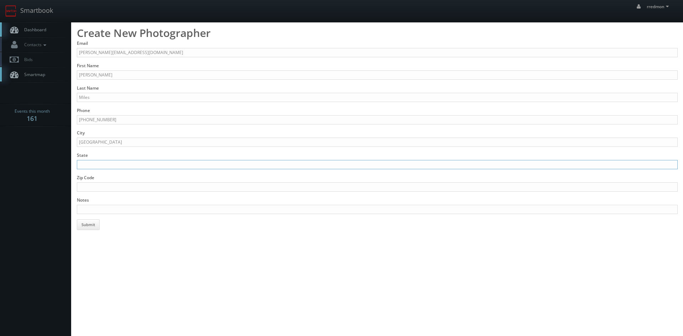
click at [143, 162] on input "State" at bounding box center [377, 164] width 601 height 9
type input "OH"
click at [129, 184] on input "Zip Code" at bounding box center [377, 187] width 601 height 9
click at [89, 187] on input "Zip Code" at bounding box center [377, 187] width 601 height 9
type input "44654"
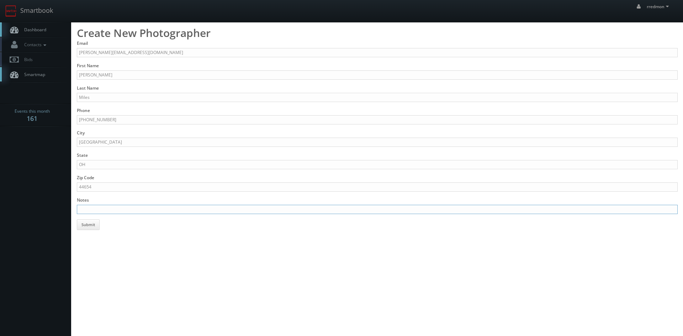
click at [109, 207] on input "Notes" at bounding box center [377, 209] width 601 height 9
paste input "[URL][DOMAIN_NAME]"
type input "stills, video, drone, [URL][DOMAIN_NAME]"
click at [90, 224] on button "Submit" at bounding box center [88, 224] width 23 height 11
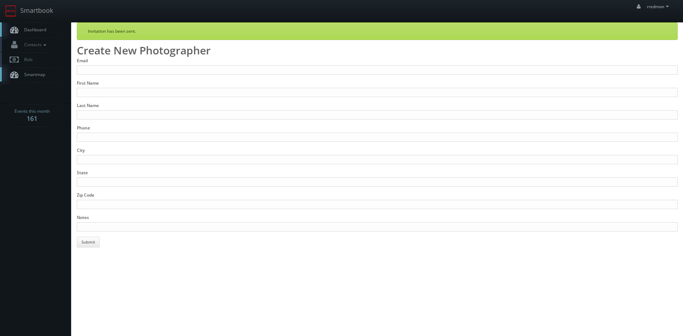
click at [37, 29] on span "Dashboard" at bounding box center [34, 30] width 26 height 6
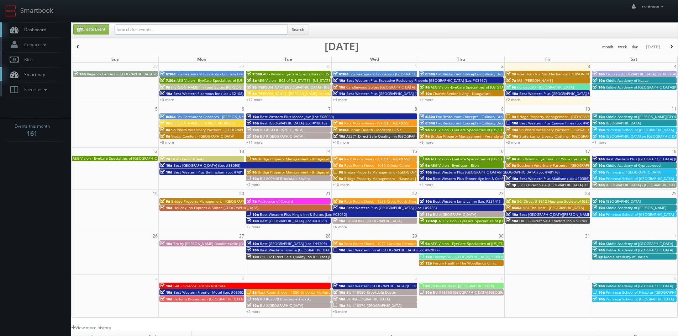
click at [187, 27] on input "text" at bounding box center [201, 30] width 173 height 10
type input "bridge property management"
click at [291, 30] on button "Search" at bounding box center [298, 29] width 22 height 11
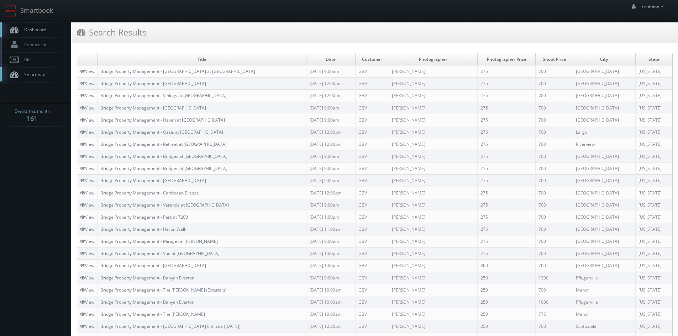
click at [47, 29] on link "Dashboard" at bounding box center [35, 29] width 71 height 15
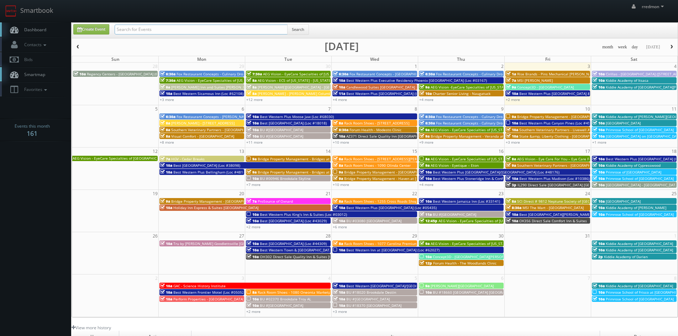
click at [199, 32] on input "text" at bounding box center [201, 30] width 173 height 10
type input "bridge property management"
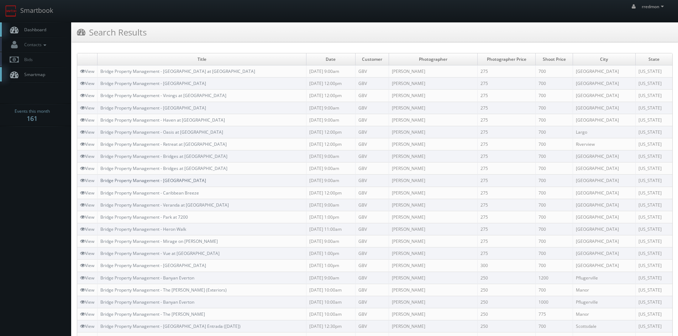
click at [186, 182] on link "Bridge Property Management - [GEOGRAPHIC_DATA]" at bounding box center [153, 181] width 106 height 6
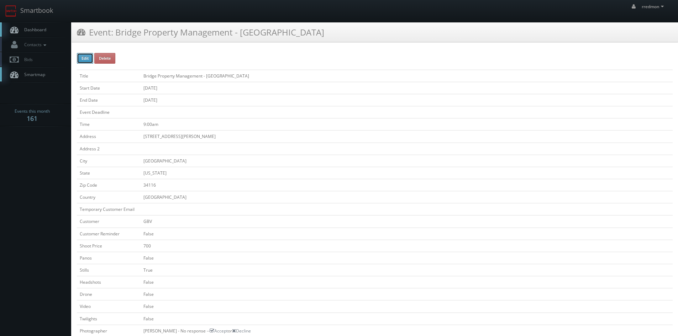
click at [80, 56] on button "Edit" at bounding box center [85, 58] width 16 height 11
type input "Bridge Property Management - [GEOGRAPHIC_DATA]"
type input "[STREET_ADDRESS][PERSON_NAME]"
type input "[GEOGRAPHIC_DATA]"
type input "34116"
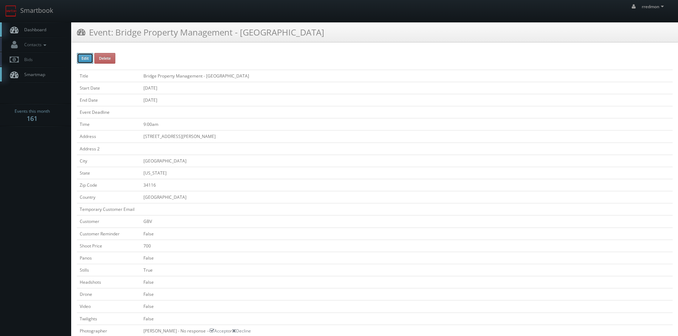
checkbox input "false"
type input "700"
checkbox input "false"
checkbox input "true"
checkbox input "false"
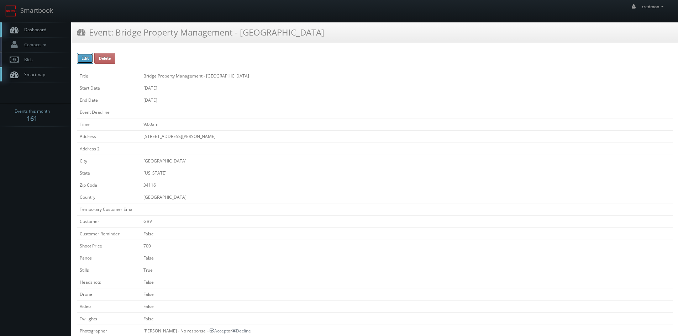
checkbox input "false"
type input "[DATE]"
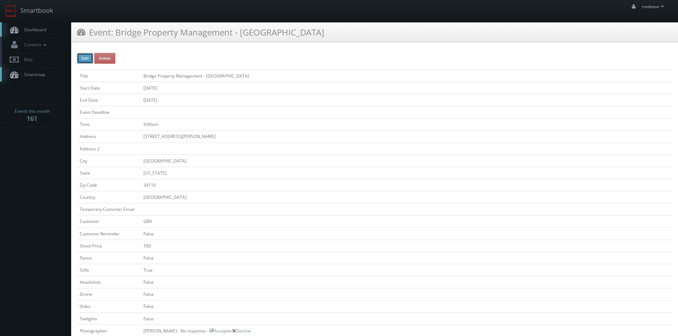
type input "[DATE]"
type input "9:00am"
checkbox input "true"
checkbox input "false"
type input "700"
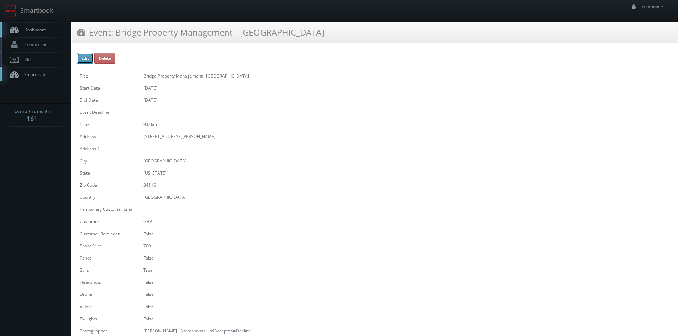
type input "275"
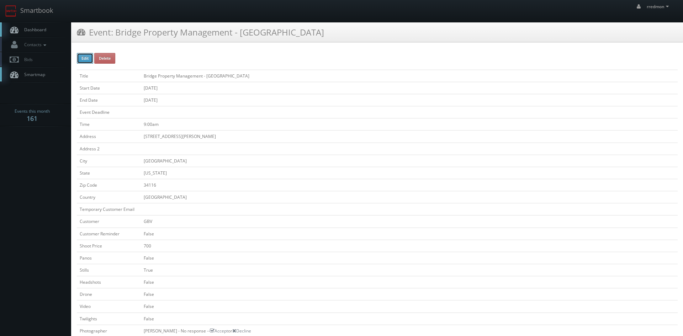
select select "[US_STATE]"
select select "fake72@mg.cs3calendar.com"
select select "photosthatsellhouses@gmail.com"
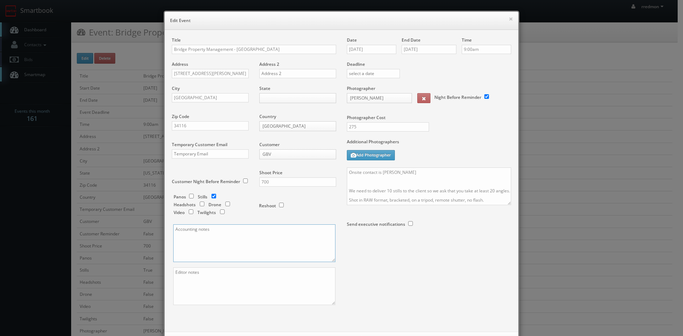
click at [246, 247] on textarea at bounding box center [254, 243] width 162 height 38
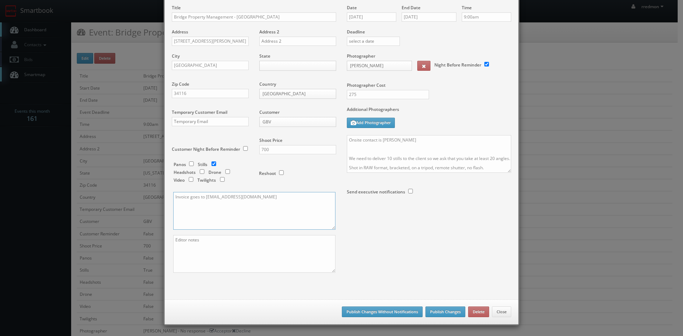
type textarea "Invoice goes to waverleyplaceAP@bridgepm.com"
click at [382, 307] on button "Publish Changes Without Notifications" at bounding box center [382, 312] width 81 height 11
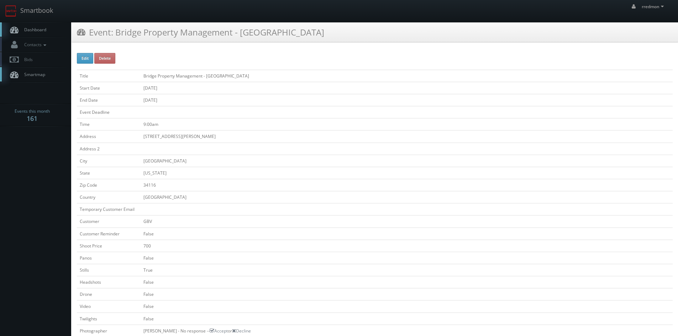
click at [39, 33] on link "Dashboard" at bounding box center [35, 29] width 71 height 15
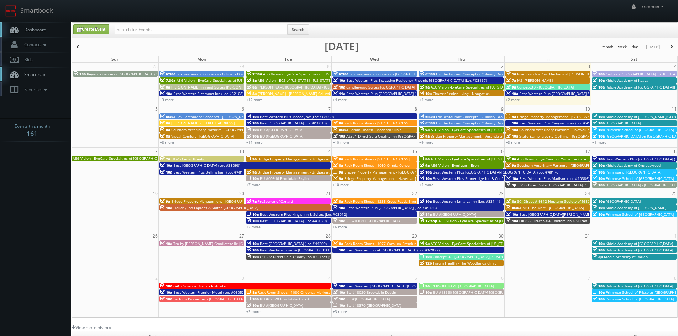
click at [152, 29] on input "text" at bounding box center [201, 30] width 173 height 10
type input "bridge property management"
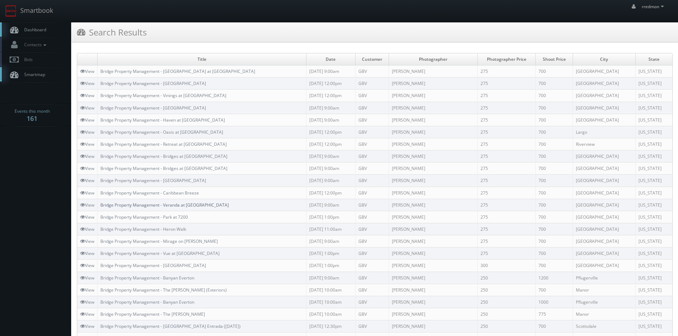
click at [190, 205] on link "Bridge Property Management - Veranda at [GEOGRAPHIC_DATA]" at bounding box center [164, 205] width 128 height 6
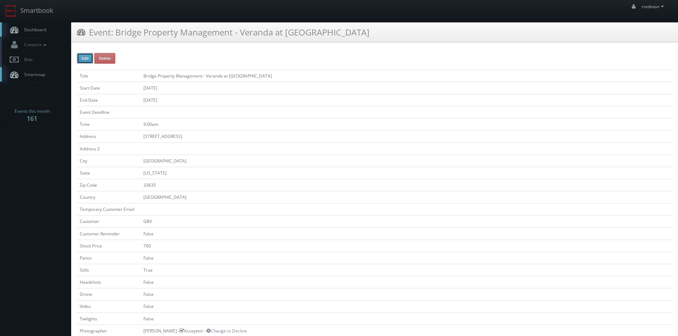
click at [87, 55] on button "Edit" at bounding box center [85, 58] width 16 height 11
type input "Bridge Property Management - Veranda at [GEOGRAPHIC_DATA]"
type input "[STREET_ADDRESS]"
type input "[GEOGRAPHIC_DATA]"
type input "33635"
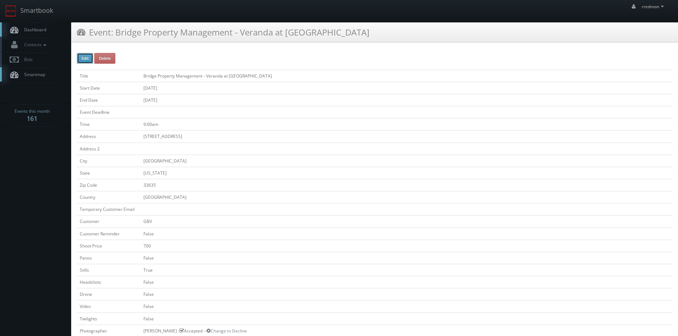
checkbox input "false"
type input "700"
checkbox input "false"
checkbox input "true"
checkbox input "false"
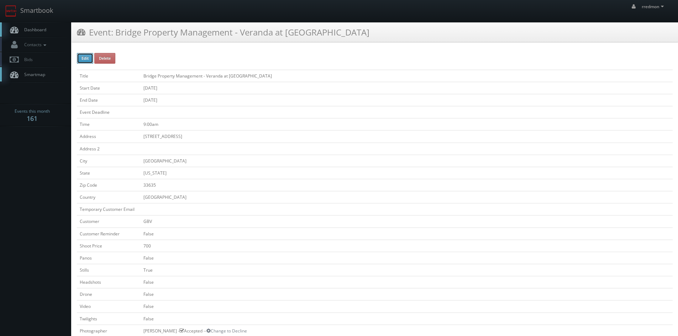
checkbox input "false"
type input "[DATE]"
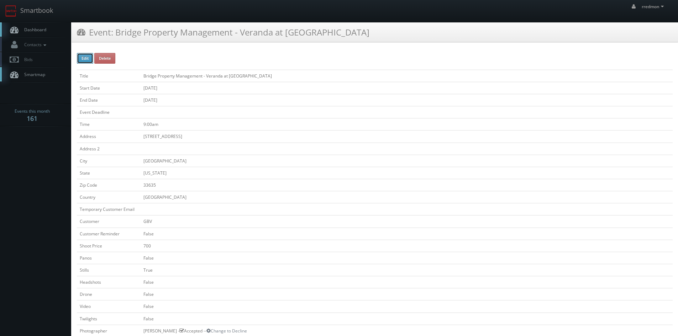
type input "[DATE]"
type input "9:00am"
checkbox input "true"
checkbox input "false"
type input "275"
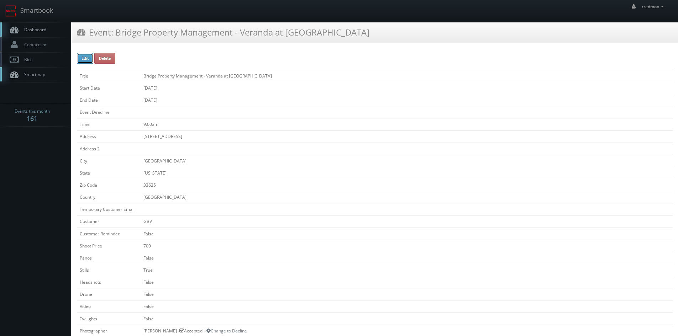
type input "700"
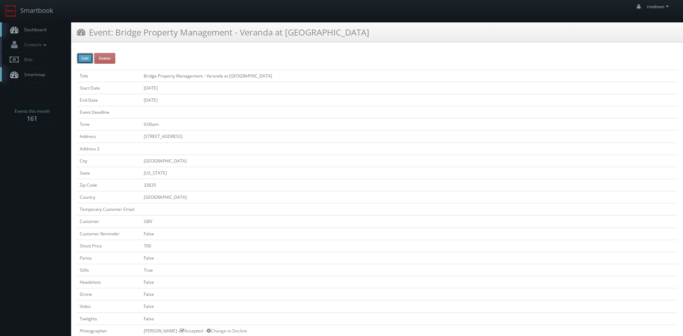
select select "[US_STATE]"
select select "fake72@mg.cs3calendar.com"
select select "info@360viewphotography.com"
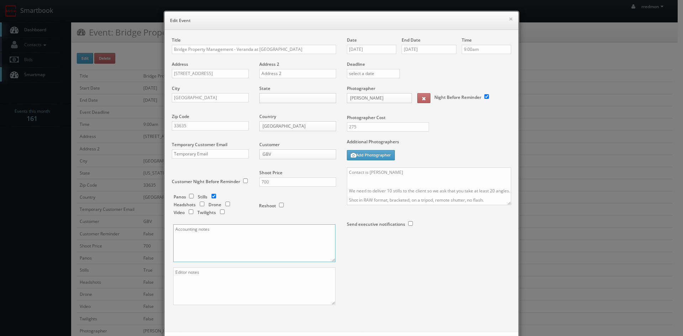
click at [203, 234] on textarea at bounding box center [254, 243] width 162 height 38
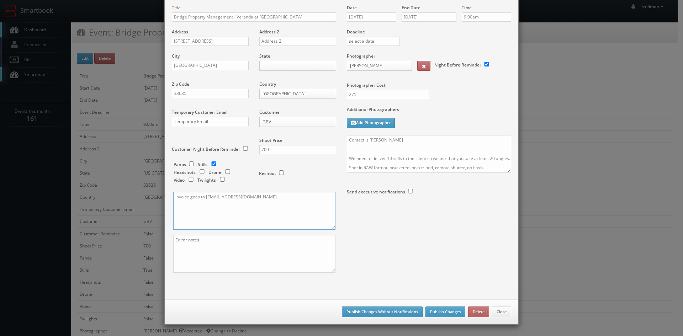
type textarea "invoice goes to [EMAIL_ADDRESS][DOMAIN_NAME]"
click at [391, 311] on button "Publish Changes Without Notifications" at bounding box center [382, 312] width 81 height 11
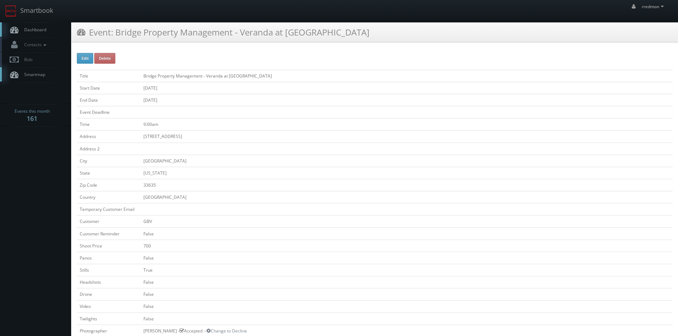
click at [53, 28] on link "Dashboard" at bounding box center [35, 29] width 71 height 15
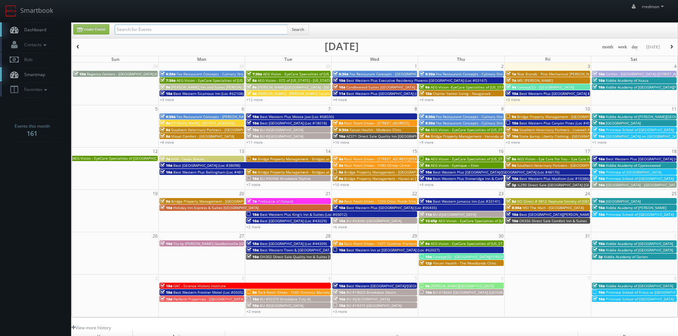
click at [161, 30] on input "text" at bounding box center [201, 30] width 173 height 10
type input "bridge property management"
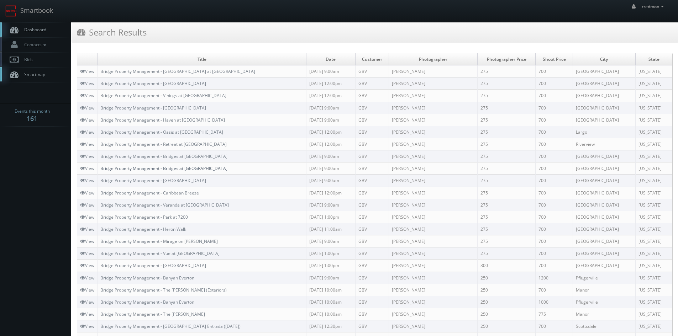
click at [197, 169] on link "Bridge Property Management - Bridges at [GEOGRAPHIC_DATA]" at bounding box center [163, 168] width 127 height 6
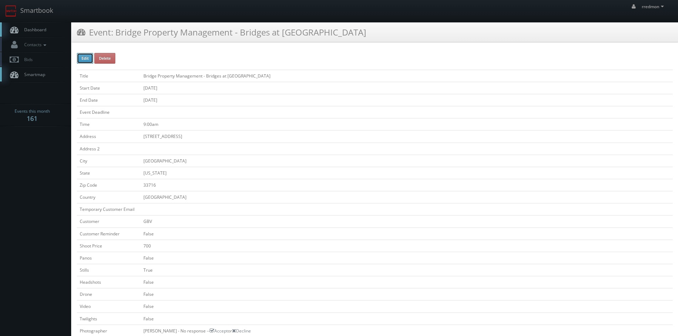
click at [86, 61] on button "Edit" at bounding box center [85, 58] width 16 height 11
type input "Bridge Property Management - Bridges at [GEOGRAPHIC_DATA]"
type input "[STREET_ADDRESS]"
type input "[GEOGRAPHIC_DATA]"
type input "33716"
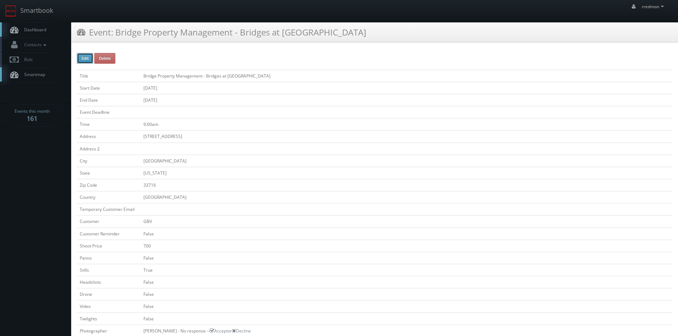
checkbox input "false"
type input "700"
checkbox input "false"
checkbox input "true"
checkbox input "false"
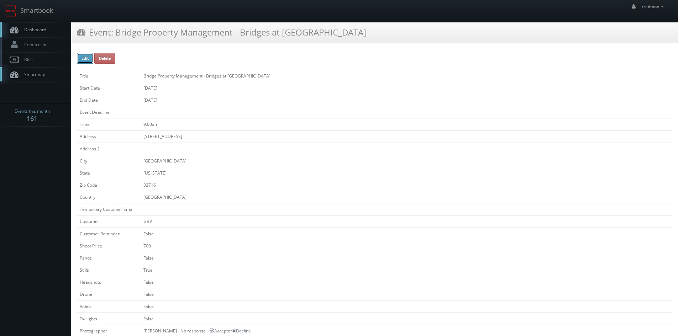
checkbox input "false"
type input "[DATE]"
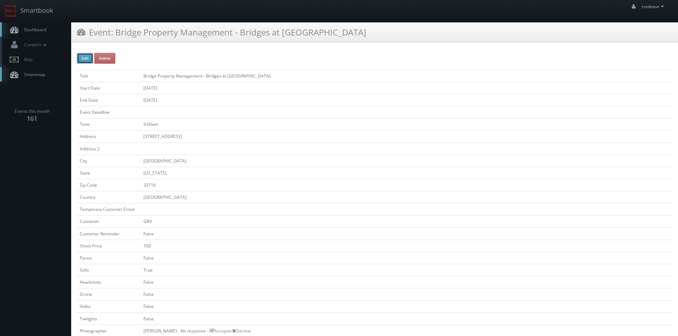
type input "[DATE]"
type input "9:00am"
checkbox input "true"
checkbox input "false"
select select "[US_STATE]"
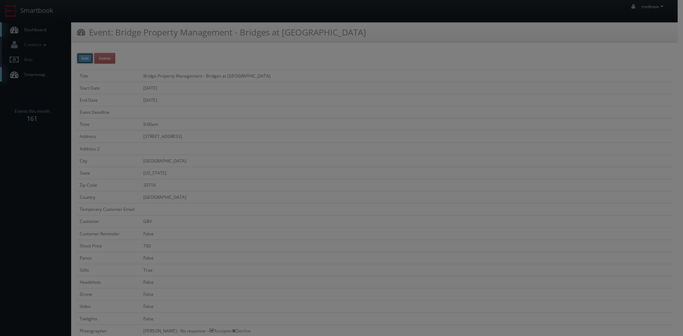
type input "700"
type input "275"
select select "[EMAIL_ADDRESS][DOMAIN_NAME]"
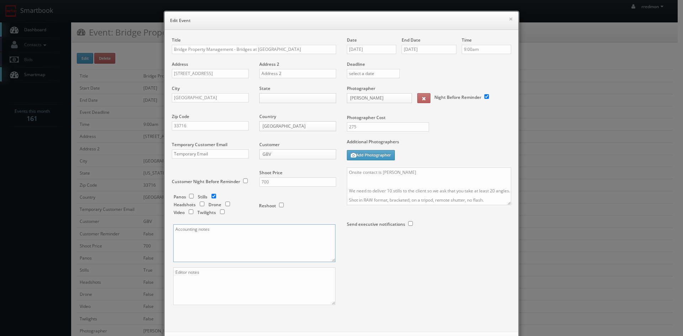
click at [212, 245] on textarea at bounding box center [254, 243] width 162 height 38
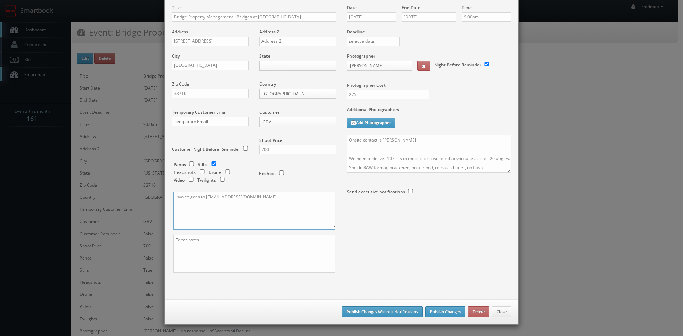
type textarea "invoice goes to [EMAIL_ADDRESS][DOMAIN_NAME]"
click at [404, 311] on button "Publish Changes Without Notifications" at bounding box center [382, 312] width 81 height 11
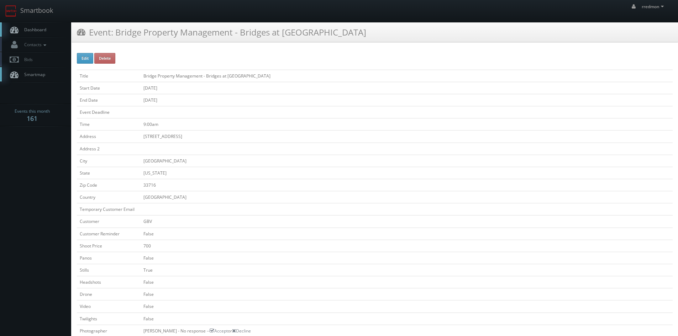
click at [39, 31] on span "Dashboard" at bounding box center [34, 30] width 26 height 6
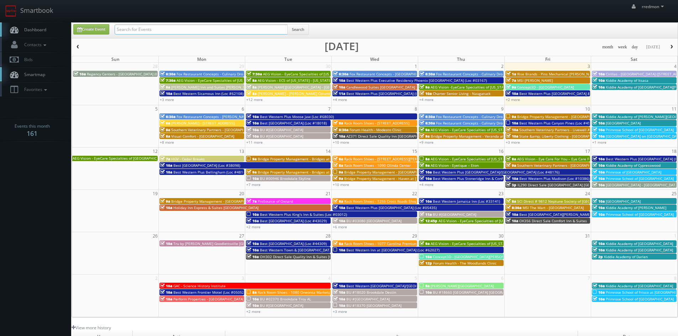
click at [144, 29] on input "text" at bounding box center [201, 30] width 173 height 10
type input "bridge property managment"
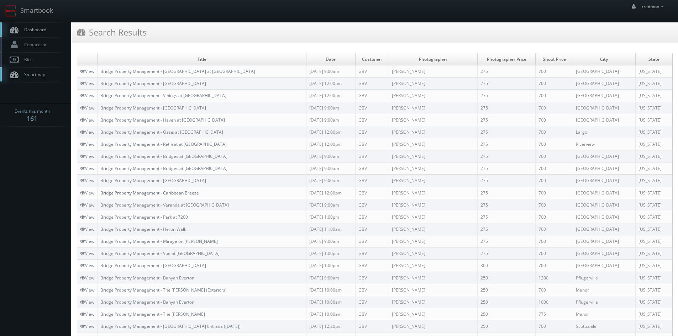
click at [181, 192] on link "Bridge Property Management - Caribbean Breeze" at bounding box center [149, 193] width 99 height 6
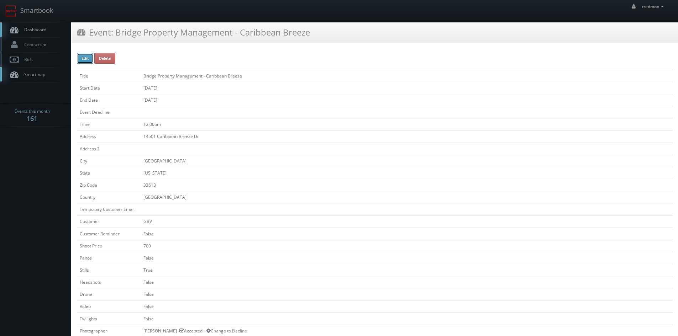
click at [85, 62] on button "Edit" at bounding box center [85, 58] width 16 height 11
type input "Bridge Property Management - Caribbean Breeze"
type input "14501 Caribbean Breeze Dr"
type input "[GEOGRAPHIC_DATA]"
type input "33613"
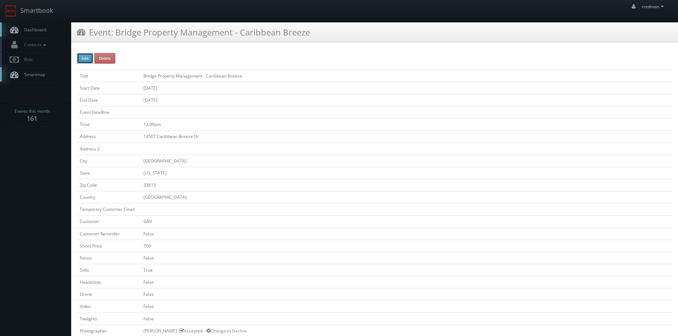
checkbox input "false"
type input "700"
checkbox input "false"
checkbox input "true"
checkbox input "false"
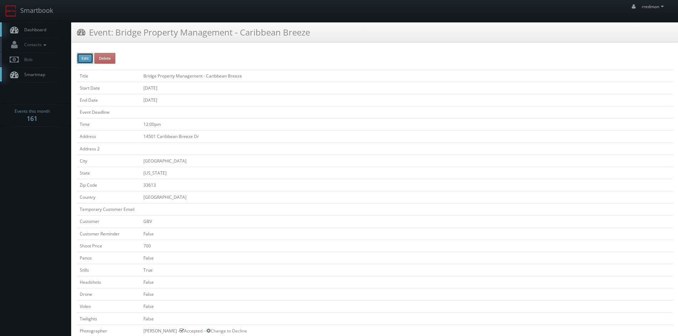
checkbox input "false"
type input "[DATE]"
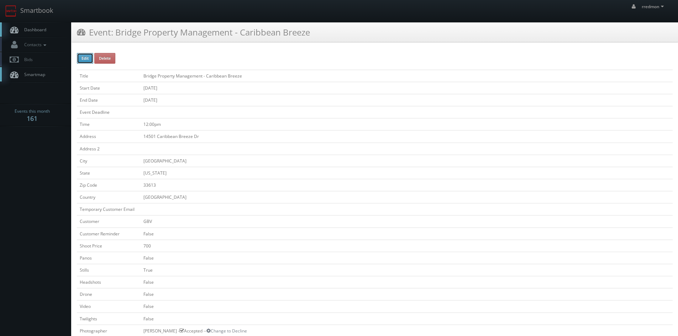
type input "[DATE]"
type input "12:00pm"
checkbox input "true"
checkbox input "false"
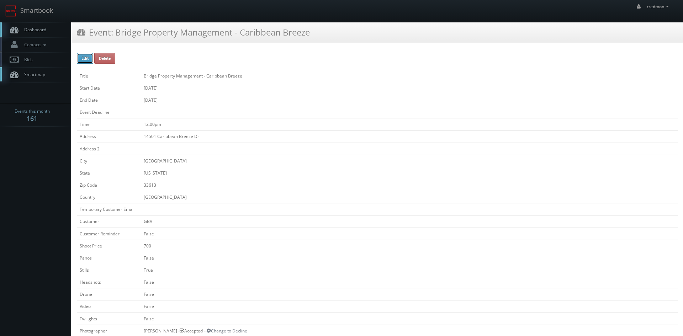
type input "700"
type input "275"
select select "[US_STATE]"
select select "[EMAIL_ADDRESS][DOMAIN_NAME]"
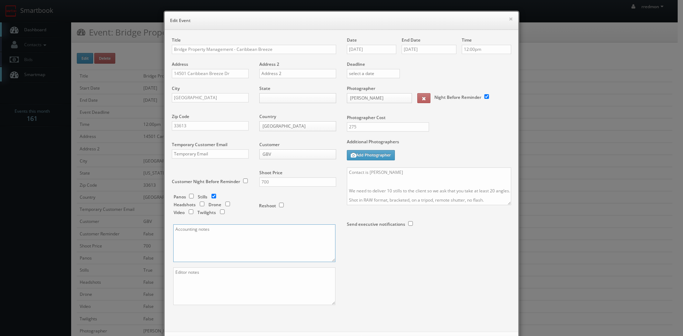
click at [194, 233] on textarea at bounding box center [254, 243] width 162 height 38
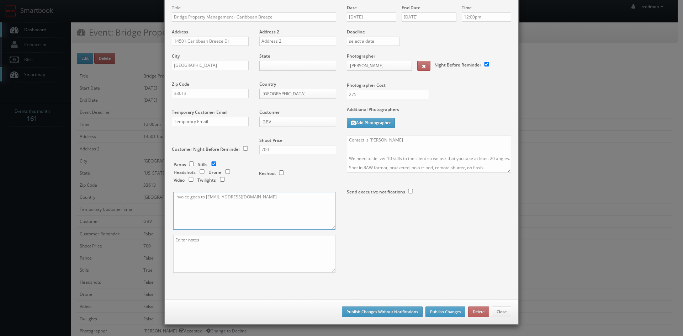
type textarea "invoice goes to [EMAIL_ADDRESS][DOMAIN_NAME]"
click at [370, 313] on button "Publish Changes Without Notifications" at bounding box center [382, 312] width 81 height 11
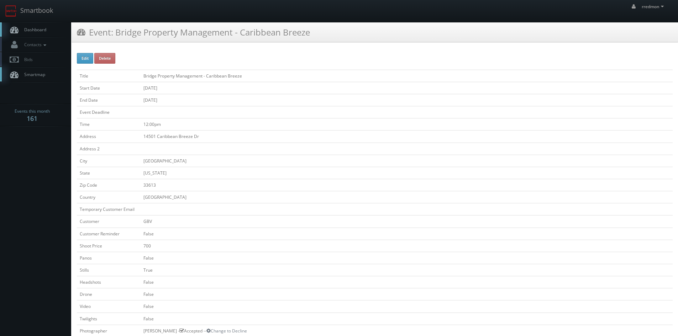
click at [35, 34] on link "Dashboard" at bounding box center [35, 29] width 71 height 15
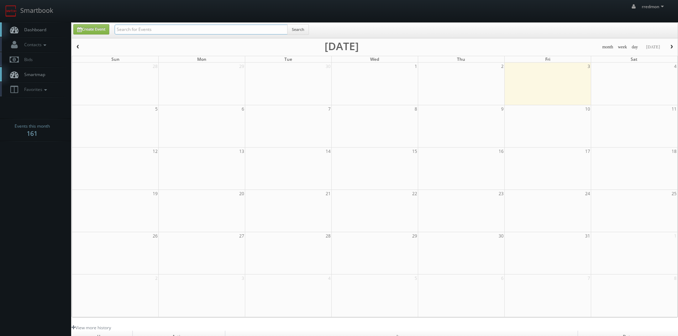
click at [136, 32] on input "text" at bounding box center [201, 30] width 173 height 10
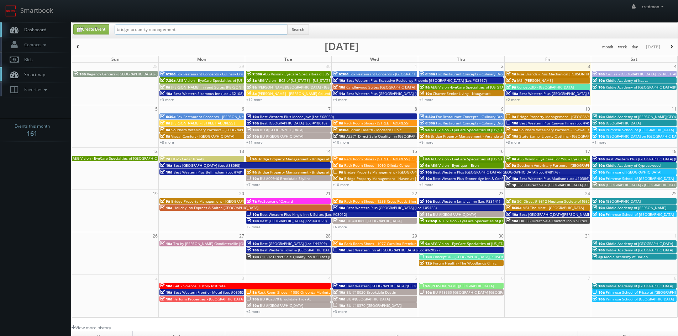
type input "bridge property management"
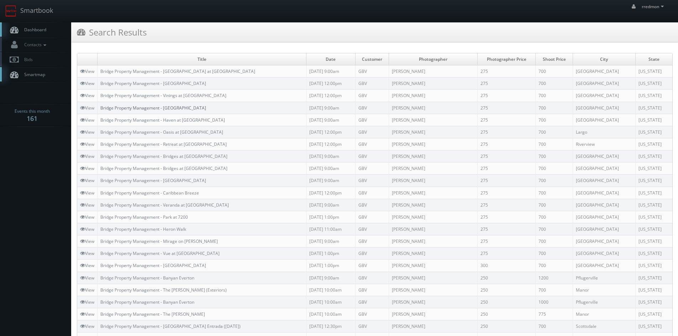
click at [165, 110] on link "Bridge Property Management - [GEOGRAPHIC_DATA]" at bounding box center [153, 108] width 106 height 6
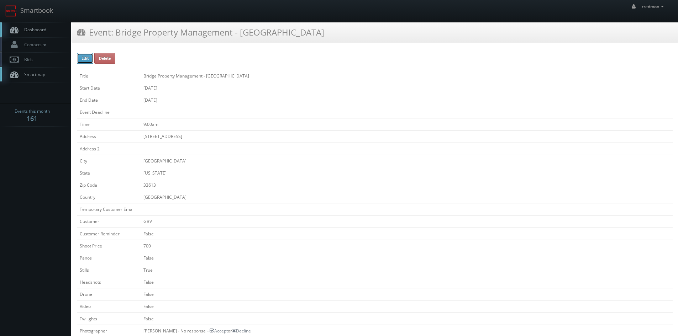
click at [82, 61] on button "Edit" at bounding box center [85, 58] width 16 height 11
type input "Bridge Property Management - [GEOGRAPHIC_DATA]"
type input "[STREET_ADDRESS]"
type input "[GEOGRAPHIC_DATA]"
type input "33613"
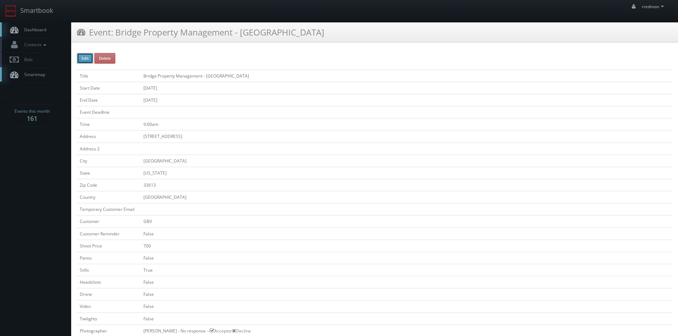
checkbox input "false"
type input "700"
checkbox input "false"
checkbox input "true"
checkbox input "false"
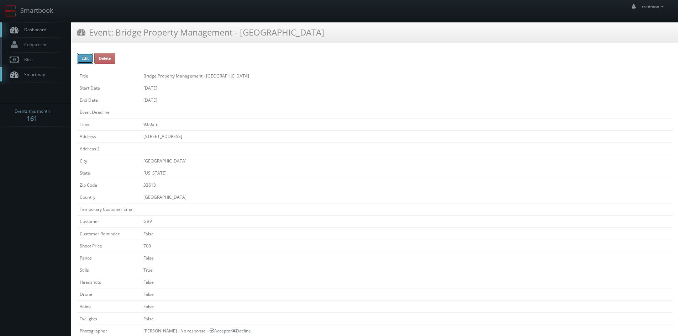
checkbox input "false"
type input "[DATE]"
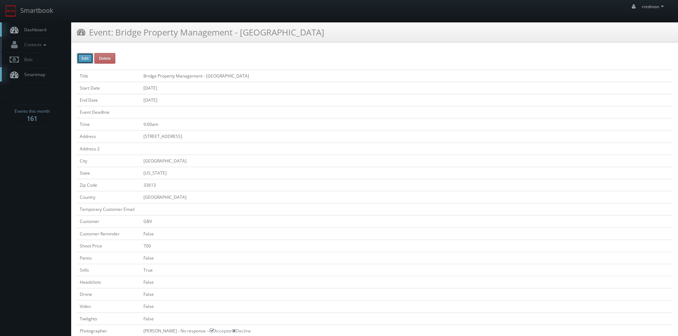
type input "[DATE]"
type input "9:00am"
checkbox input "true"
checkbox input "false"
select select "[US_STATE]"
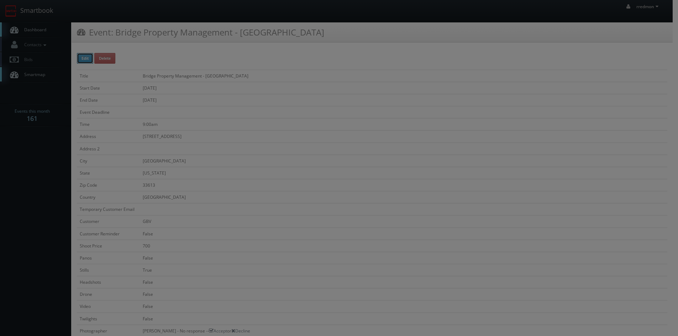
type input "275"
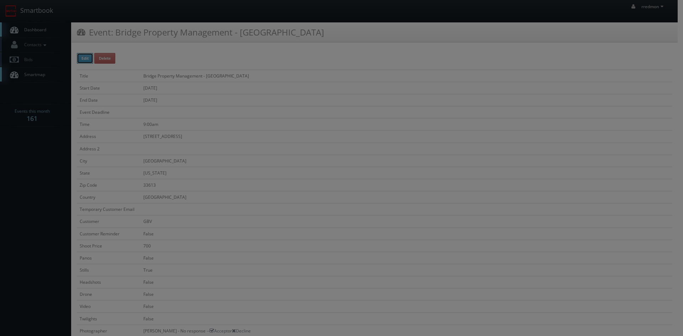
type input "700"
select select "fake72@mg.cs3calendar.com"
select select "mikeyshafer0414@gmail.com"
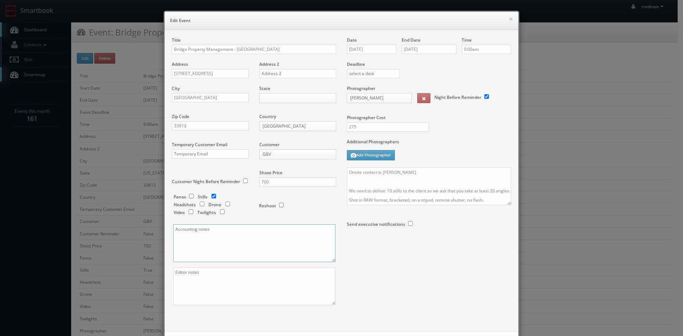
click at [203, 241] on textarea at bounding box center [254, 243] width 162 height 38
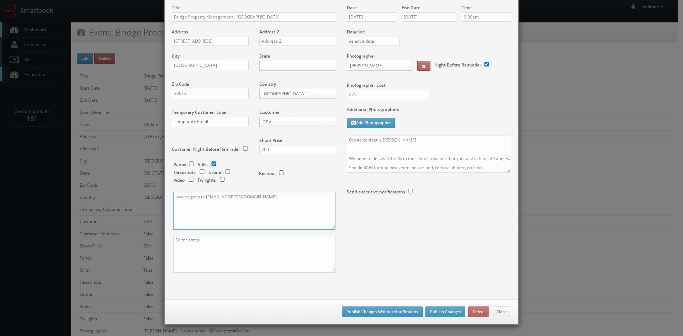
type textarea "invoice goes to GrandpavilionAP@bridgepm.com"
click at [367, 310] on button "Publish Changes Without Notifications" at bounding box center [382, 312] width 81 height 11
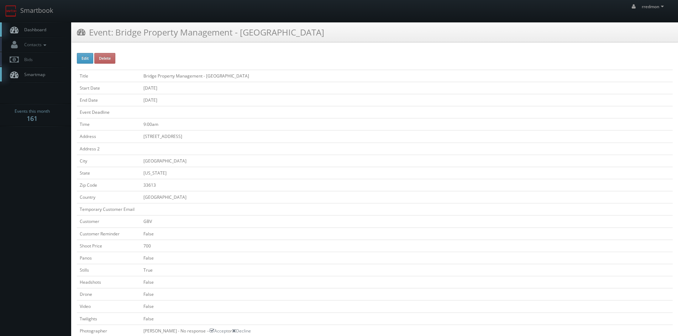
click at [47, 28] on link "Dashboard" at bounding box center [35, 29] width 71 height 15
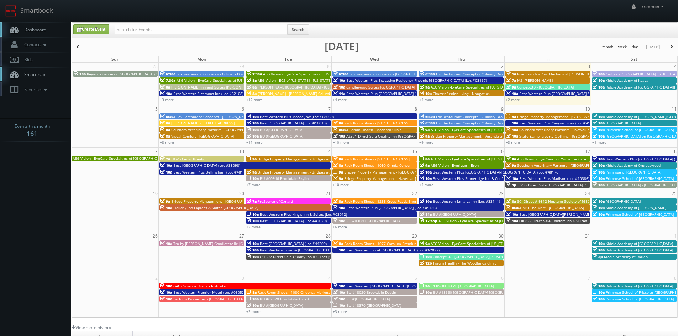
click at [143, 31] on input "text" at bounding box center [201, 30] width 173 height 10
type input "p"
type input "bridge property management"
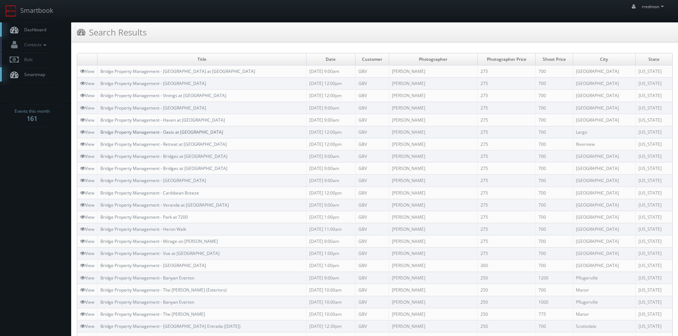
click at [168, 133] on link "Bridge Property Management - Oasis at [GEOGRAPHIC_DATA]" at bounding box center [161, 132] width 123 height 6
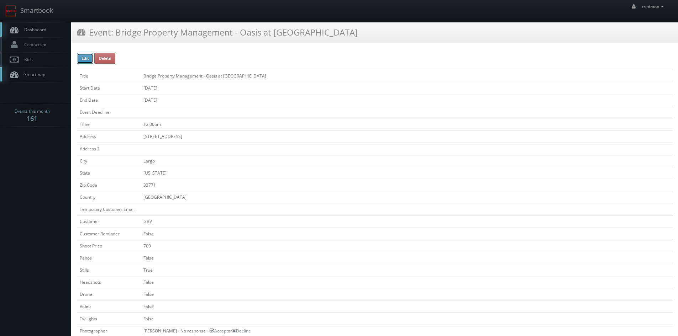
click at [84, 55] on button "Edit" at bounding box center [85, 58] width 16 height 11
type input "Bridge Property Management - Oasis at [GEOGRAPHIC_DATA]"
type input "[STREET_ADDRESS]"
type input "Largo"
type input "33771"
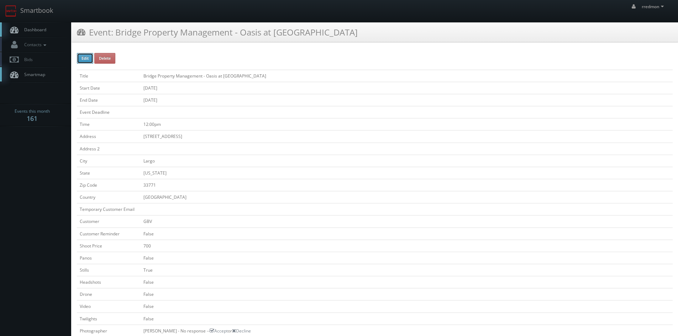
checkbox input "false"
type input "700"
checkbox input "false"
checkbox input "true"
checkbox input "false"
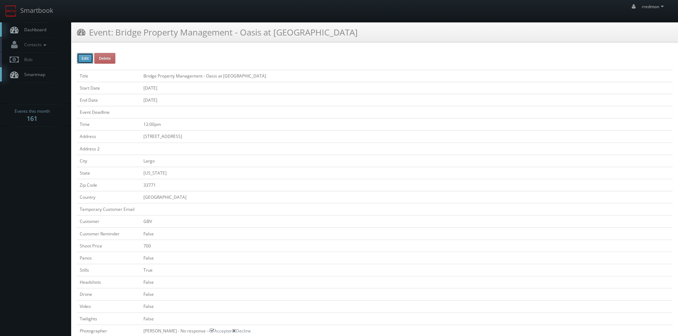
checkbox input "false"
type input "[DATE]"
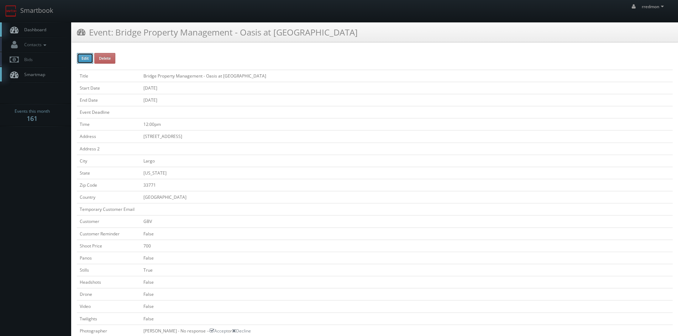
type input "[DATE]"
type input "12:00pm"
checkbox input "true"
checkbox input "false"
type input "275"
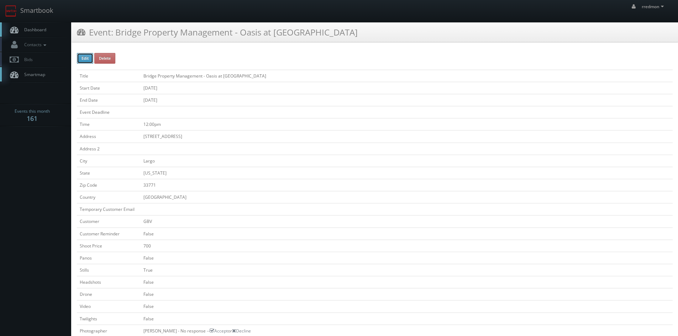
type input "700"
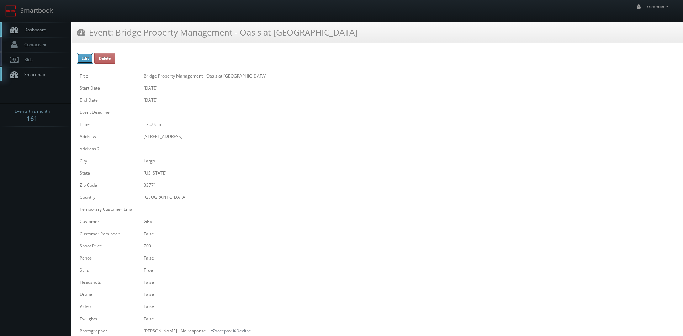
select select "[US_STATE]"
select select "fake72@mg.cs3calendar.com"
select select "mikeyshafer0414@gmail.com"
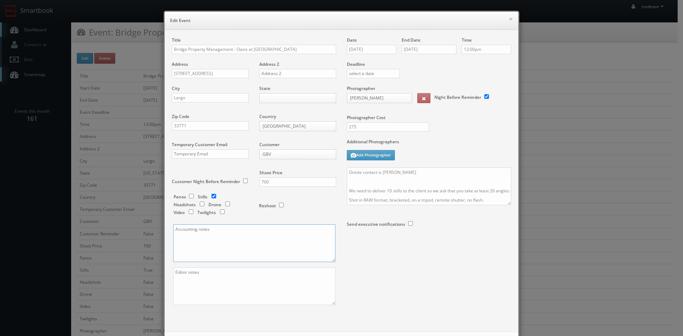
click at [230, 236] on textarea at bounding box center [254, 243] width 162 height 38
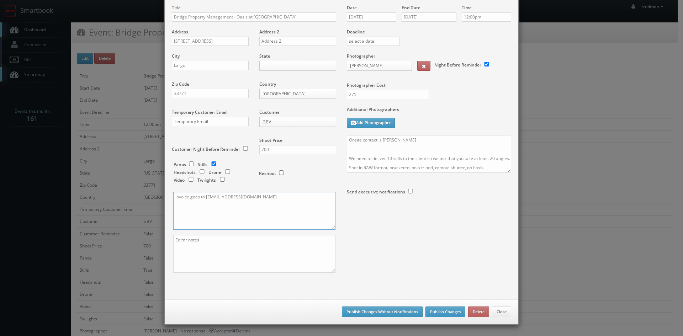
type textarea "invoice goes to [EMAIL_ADDRESS][DOMAIN_NAME]"
click at [390, 312] on button "Publish Changes Without Notifications" at bounding box center [382, 312] width 81 height 11
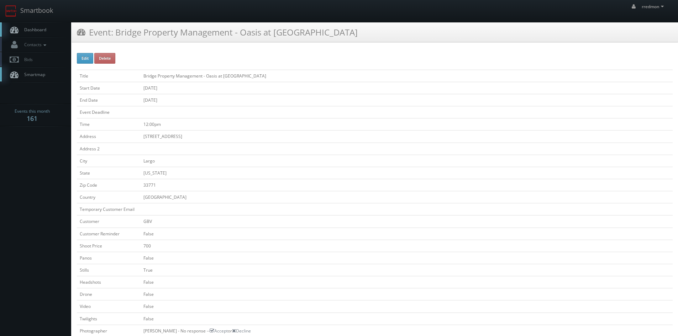
click at [25, 27] on span "Dashboard" at bounding box center [34, 30] width 26 height 6
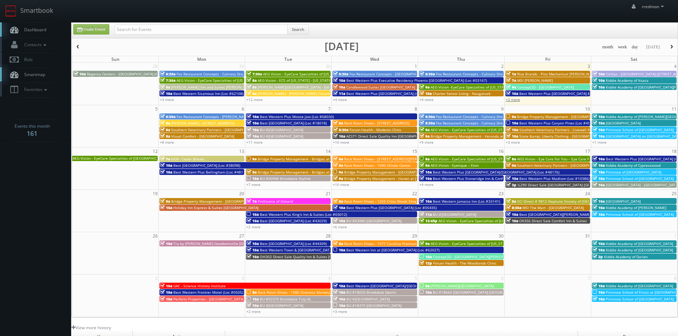
click at [510, 100] on link "+2 more" at bounding box center [513, 99] width 14 height 5
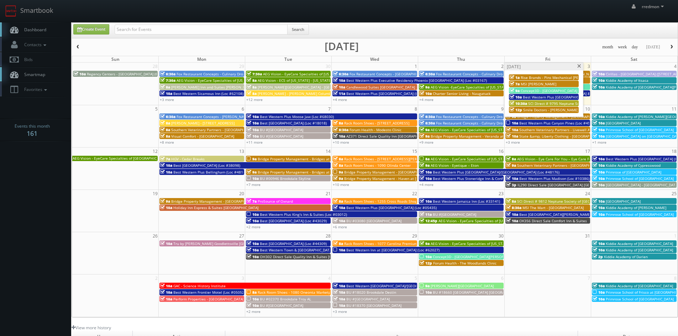
click at [580, 66] on span at bounding box center [579, 66] width 5 height 4
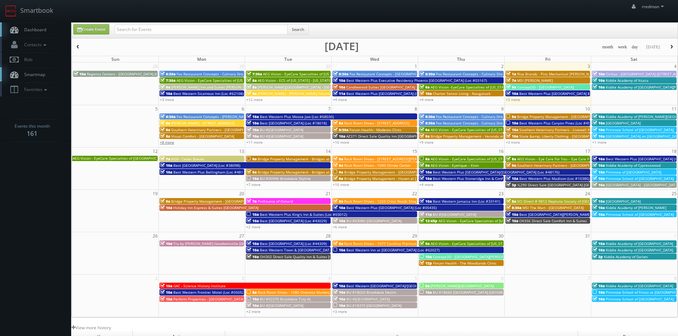
click at [166, 144] on link "+8 more" at bounding box center [167, 142] width 14 height 5
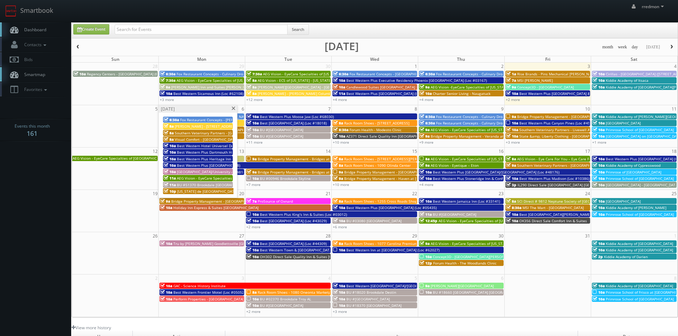
click at [235, 110] on span at bounding box center [233, 109] width 5 height 4
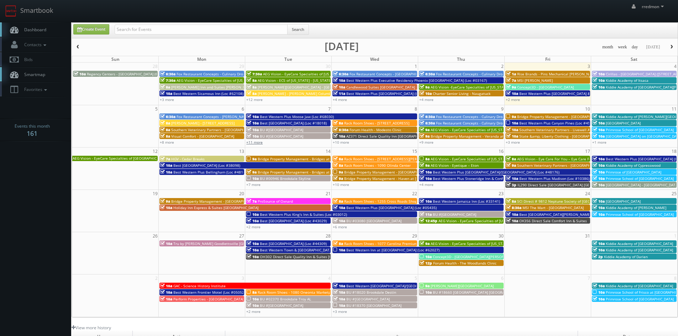
click at [251, 142] on link "+11 more" at bounding box center [254, 142] width 16 height 5
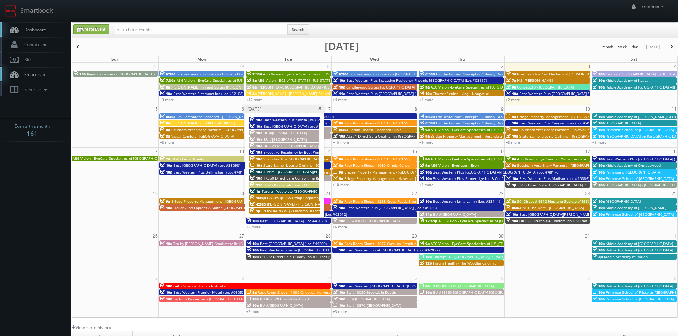
click at [319, 109] on span at bounding box center [319, 109] width 5 height 4
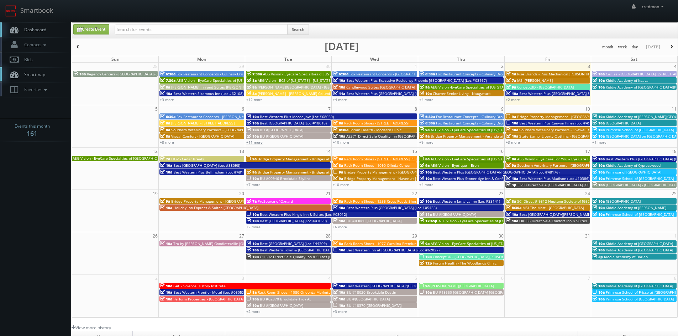
click at [259, 144] on link "+11 more" at bounding box center [254, 142] width 16 height 5
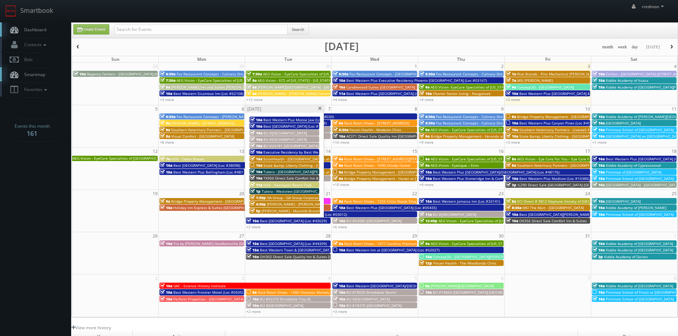
click at [319, 110] on span at bounding box center [319, 109] width 5 height 4
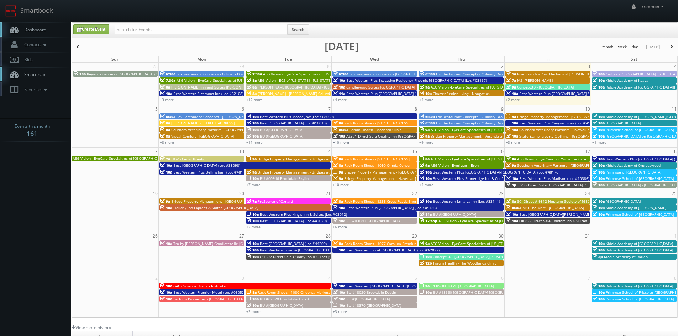
click at [344, 143] on link "+10 more" at bounding box center [341, 142] width 16 height 5
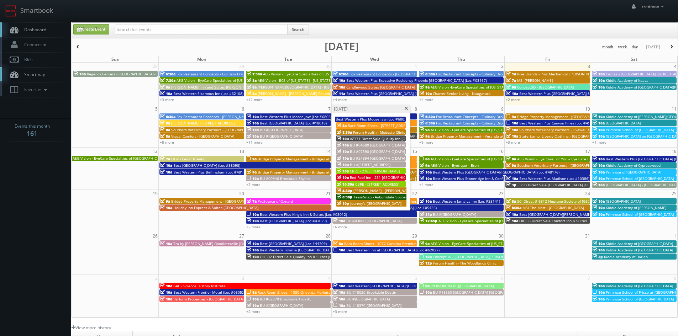
click at [406, 108] on span at bounding box center [406, 109] width 5 height 4
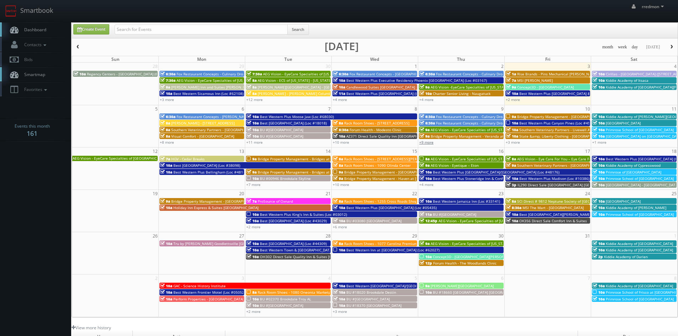
click at [427, 142] on link "+9 more" at bounding box center [426, 142] width 14 height 5
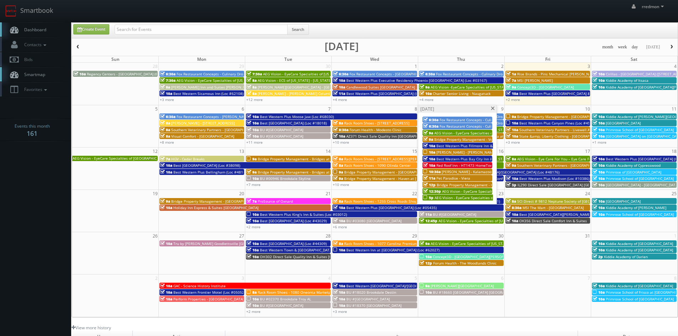
click at [472, 149] on div "10a Behler - Young - Comstock Park Branch" at bounding box center [457, 151] width 68 height 5
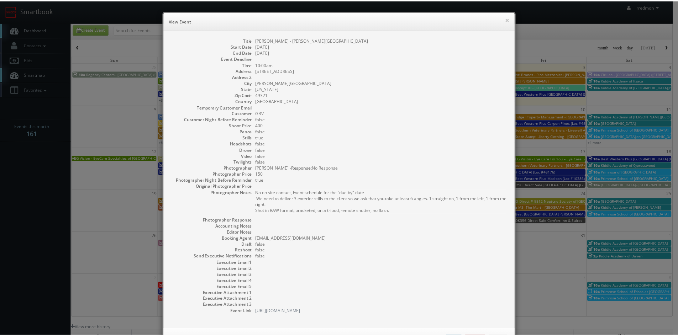
scroll to position [29, 0]
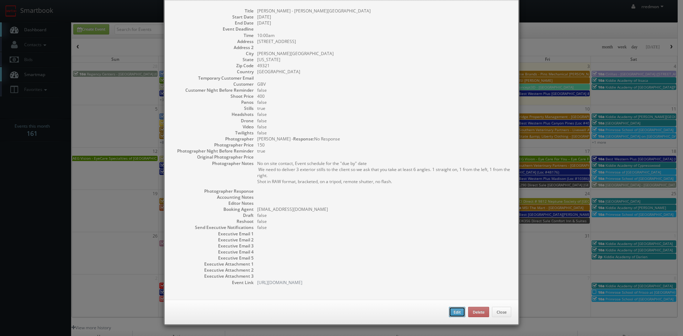
click at [449, 313] on button "Edit" at bounding box center [457, 312] width 16 height 11
select select "[US_STATE]"
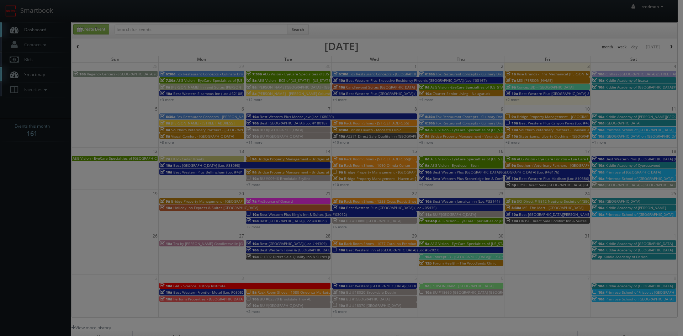
type input "400"
type input "150"
select select "fake72@mg.cs3calendar.com"
select select "david@davidjsparks.com"
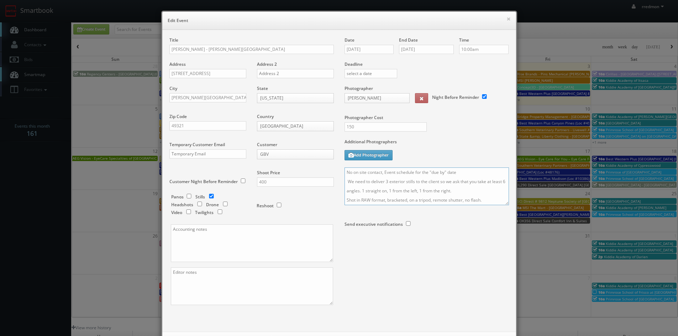
click at [344, 172] on textarea "No on site contact, Event schedule for the "due by" date We need to deliver 3 e…" at bounding box center [426, 187] width 164 height 38
drag, startPoint x: 419, startPoint y: 170, endPoint x: 343, endPoint y: 168, distance: 76.9
click at [344, 168] on textarea "REMINDER: Please accept this shoot! No on site contact, Event schedule for the …" at bounding box center [426, 187] width 164 height 38
click at [449, 170] on textarea "REMINDER: Please accept this shoot! No on site contact, Event schedule for the …" at bounding box center [426, 187] width 164 height 38
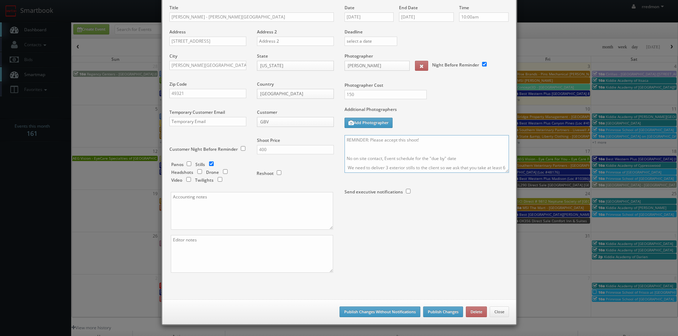
type textarea "REMINDER: Please accept this shoot! No on site contact, Event schedule for the …"
click at [446, 313] on button "Publish Changes" at bounding box center [443, 312] width 40 height 11
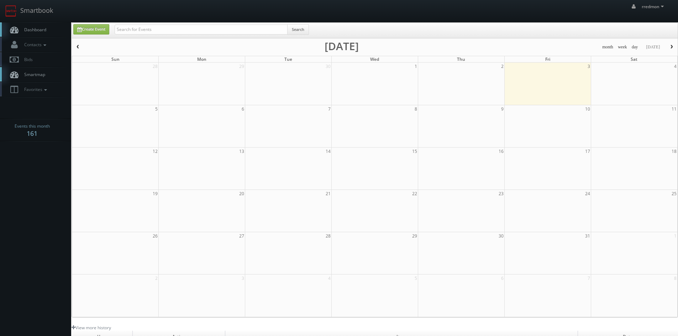
click at [22, 28] on span "Dashboard" at bounding box center [34, 30] width 26 height 6
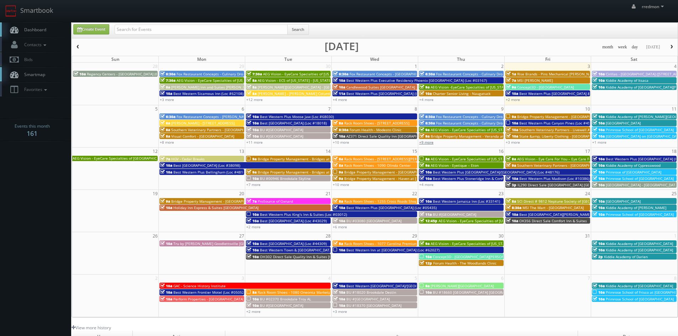
click at [429, 144] on link "+9 more" at bounding box center [426, 142] width 14 height 5
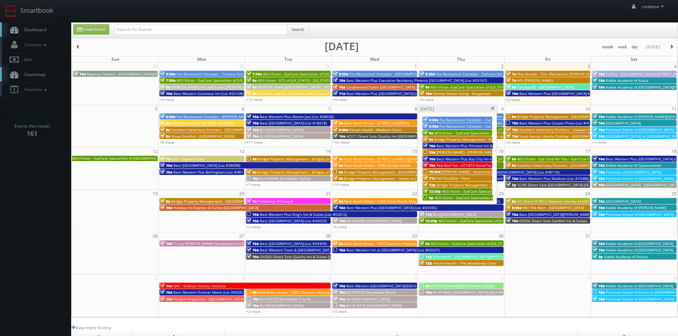
click at [435, 170] on span "10:30a" at bounding box center [431, 171] width 17 height 5
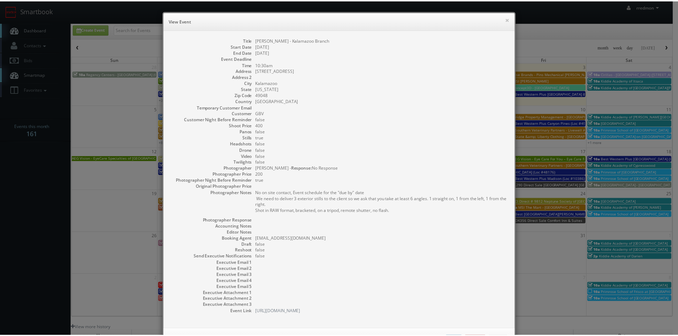
scroll to position [29, 0]
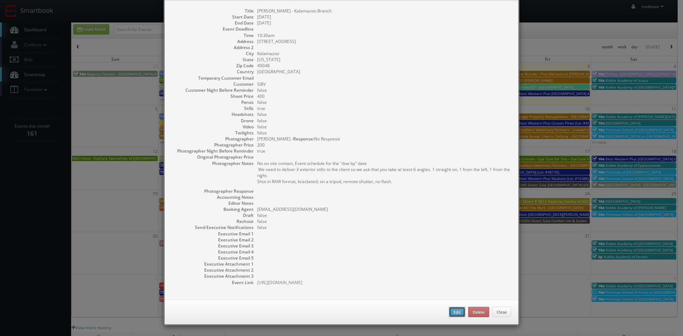
click at [456, 313] on button "Edit" at bounding box center [457, 312] width 16 height 11
type input "[PERSON_NAME] - Kalamazoo Branch"
type input "3607 Midlink Drive"
type input "Kalamazoo"
type input "49048"
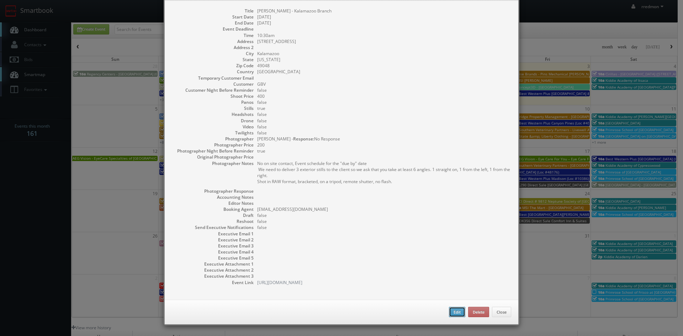
type input "400"
checkbox input "true"
type input "10/09/2025"
type input "10:30am"
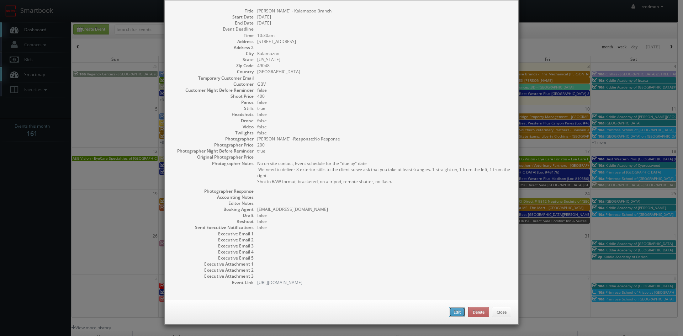
checkbox input "true"
type textarea "No on site contact, Event schedule for the "due by" date We need to deliver 3 e…"
select select "[US_STATE]"
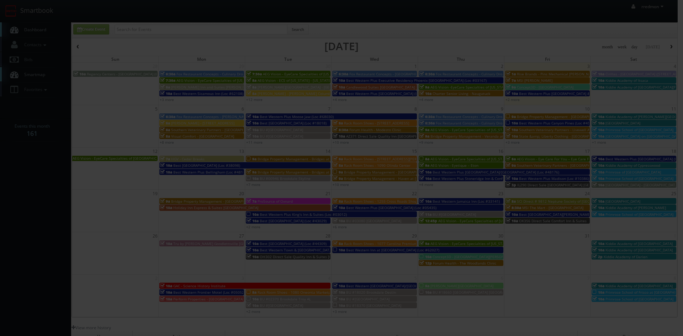
type input "400"
type input "200"
select select "fake72@mg.cs3calendar.com"
select select "david@davidjsparks.com"
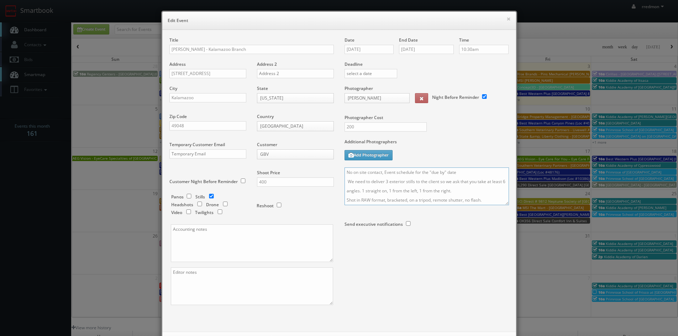
click at [344, 171] on textarea "No on site contact, Event schedule for the "due by" date We need to deliver 3 e…" at bounding box center [426, 187] width 164 height 38
paste textarea "REMINDER: Please accept this shoot!"
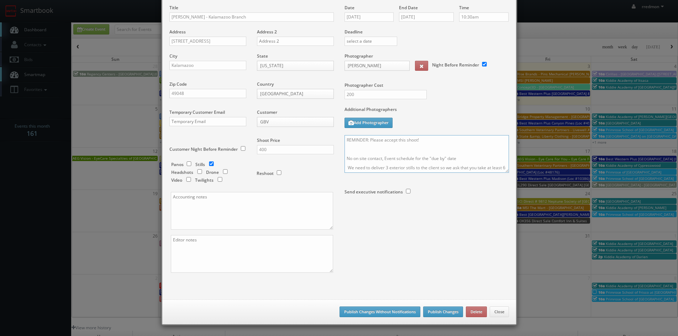
type textarea "REMINDER: Please accept this shoot! No on site contact, Event schedule for the …"
click at [446, 314] on button "Publish Changes" at bounding box center [443, 312] width 40 height 11
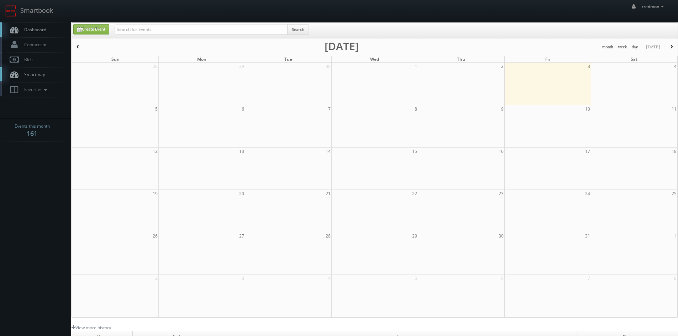
click at [45, 31] on span "Dashboard" at bounding box center [34, 30] width 26 height 6
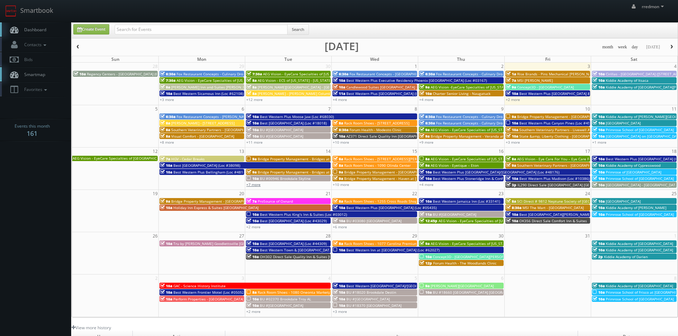
click at [258, 185] on link "+7 more" at bounding box center [253, 184] width 14 height 5
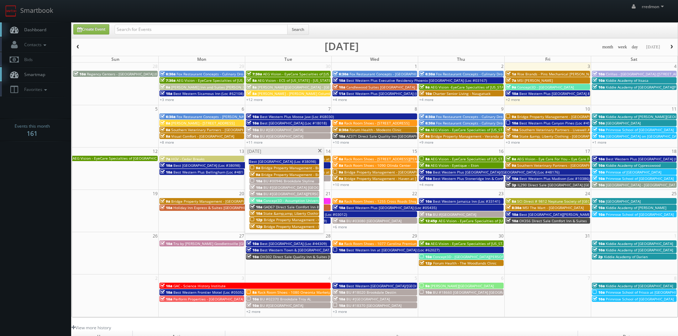
click at [303, 179] on span "BU #00946 Brookdale Skyline" at bounding box center [288, 181] width 51 height 5
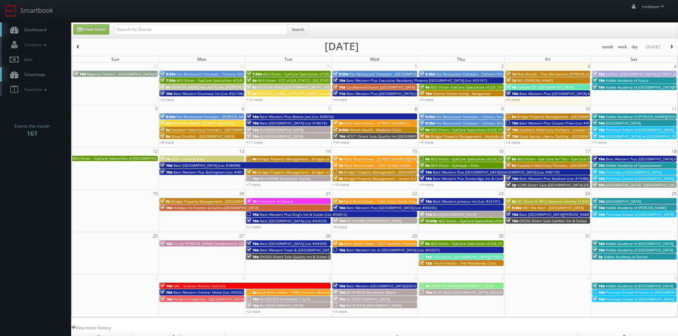
click at [253, 187] on div "+7 more" at bounding box center [288, 184] width 86 height 6
type input "[DATE]"
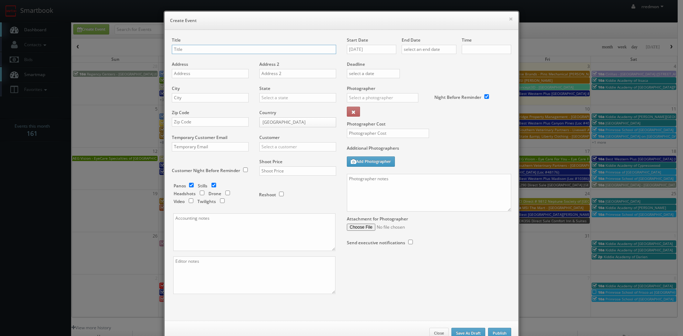
checkbox input "true"
type input "10:00am"
checkbox input "true"
click at [509, 18] on button "×" at bounding box center [511, 18] width 4 height 5
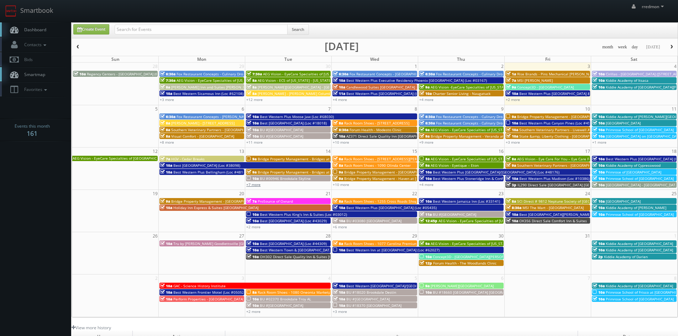
click at [255, 186] on link "+7 more" at bounding box center [253, 184] width 14 height 5
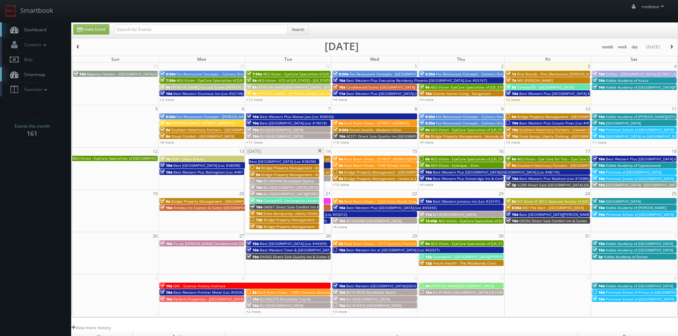
click at [319, 151] on span at bounding box center [319, 151] width 5 height 4
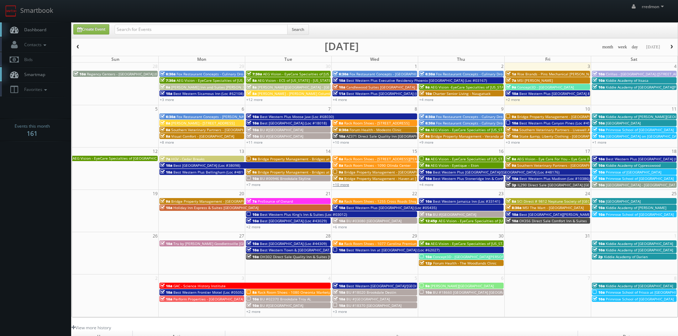
click at [348, 184] on link "+10 more" at bounding box center [341, 184] width 16 height 5
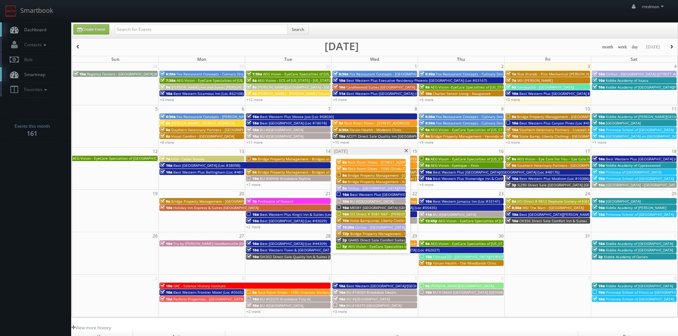
click at [395, 173] on span "Bridge Property Management - [GEOGRAPHIC_DATA]" at bounding box center [392, 175] width 89 height 5
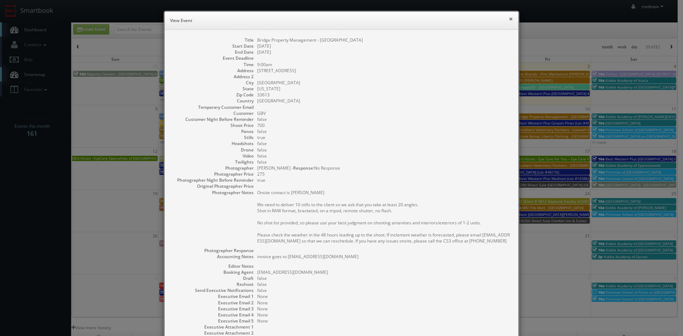
click at [509, 19] on button "×" at bounding box center [511, 18] width 4 height 5
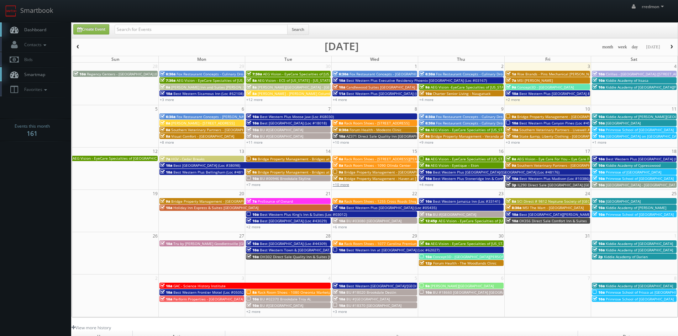
click at [342, 184] on link "+10 more" at bounding box center [341, 184] width 16 height 5
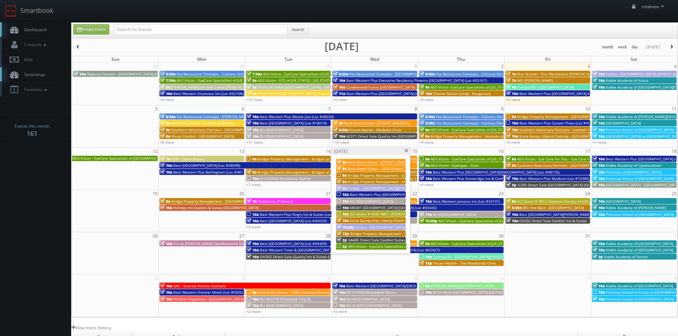
click at [390, 194] on span "Best Western Plus [GEOGRAPHIC_DATA] (Loc #05521)" at bounding box center [395, 194] width 90 height 5
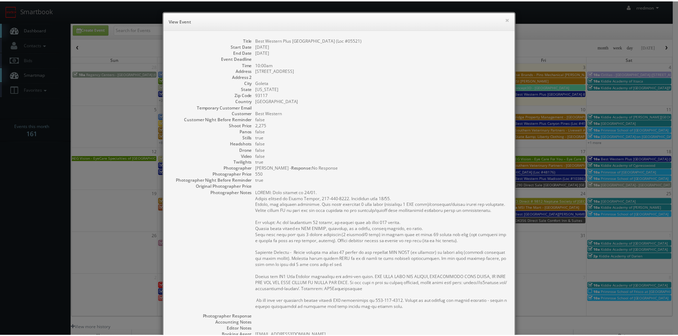
scroll to position [107, 0]
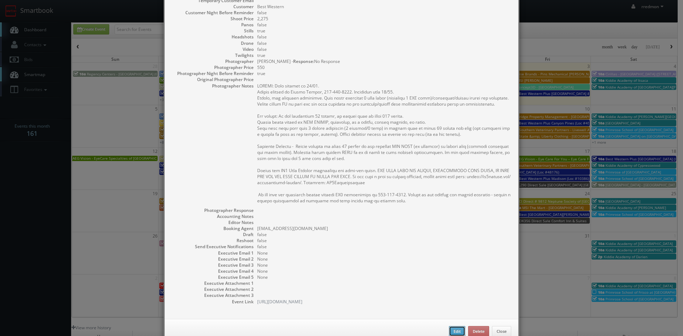
click at [456, 333] on button "Edit" at bounding box center [457, 331] width 16 height 11
type input "Best Western Plus [GEOGRAPHIC_DATA] (Loc #05521)"
type input "[STREET_ADDRESS]"
type input "Goleta"
type input "93117"
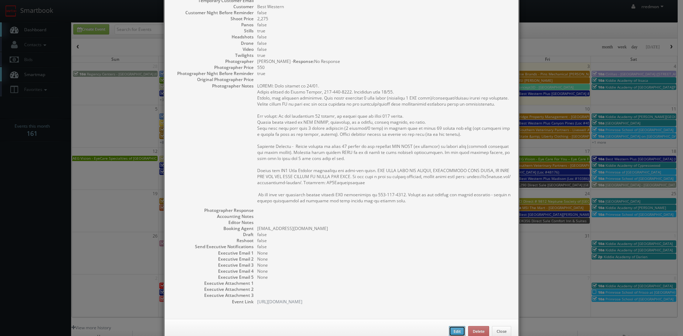
type input "2,275"
checkbox input "true"
type input "[DATE]"
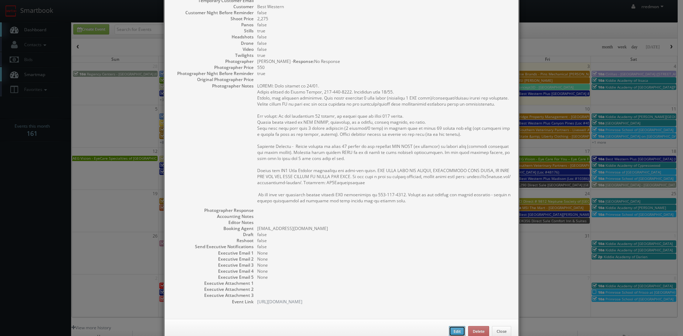
type input "10:00am"
checkbox input "true"
type textarea "UPDATE: Date changed to 10/15. Onsite contact is [PERSON_NAME], [PHONE_NUMBER].…"
type input "2,275"
type input "550"
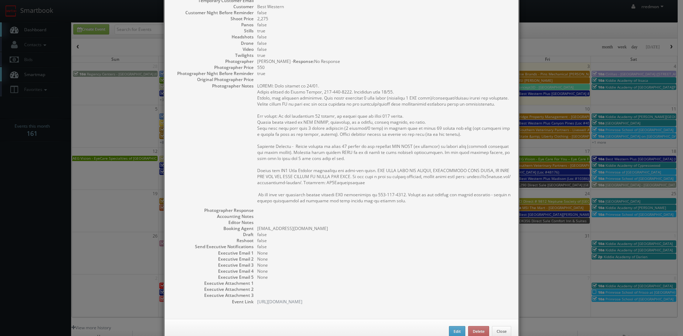
select select "[US_STATE]"
select select "[EMAIL_ADDRESS][DOMAIN_NAME]"
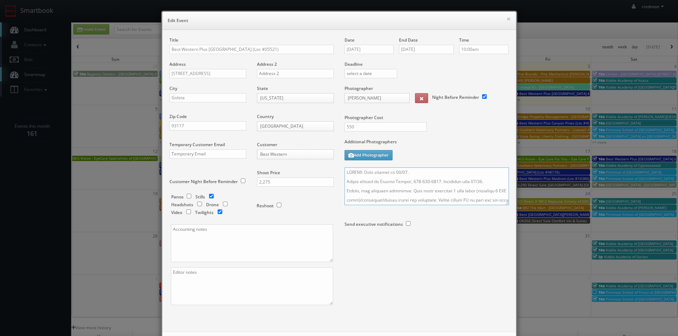
click at [344, 173] on textarea at bounding box center [426, 187] width 164 height 38
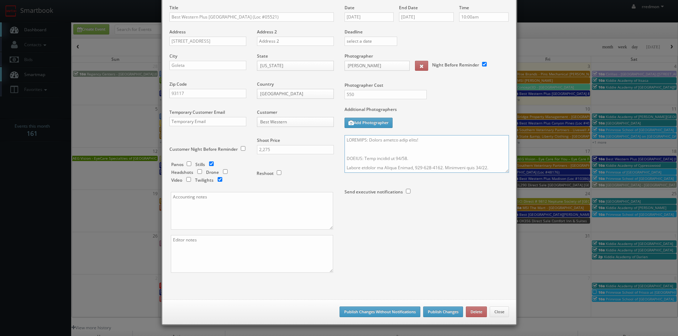
type textarea "REMINDER: Please accept this shoot! UPDATE: Date changed to 10/15. Onsite conta…"
click at [434, 310] on button "Publish Changes" at bounding box center [443, 312] width 40 height 11
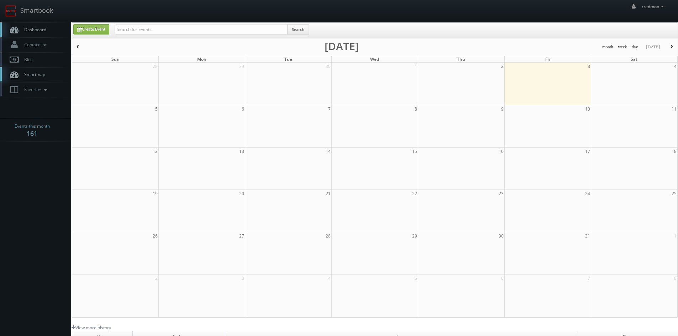
click at [28, 23] on link "Dashboard" at bounding box center [35, 29] width 71 height 15
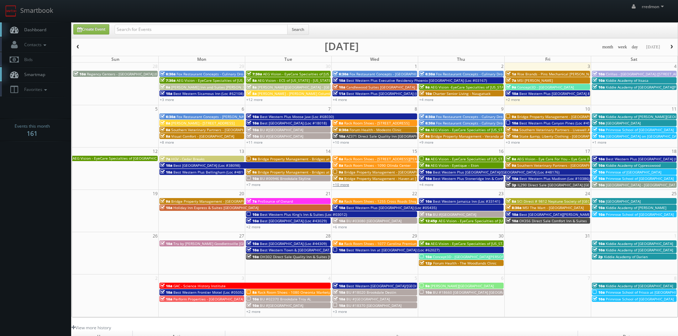
click at [348, 185] on link "+10 more" at bounding box center [341, 184] width 16 height 5
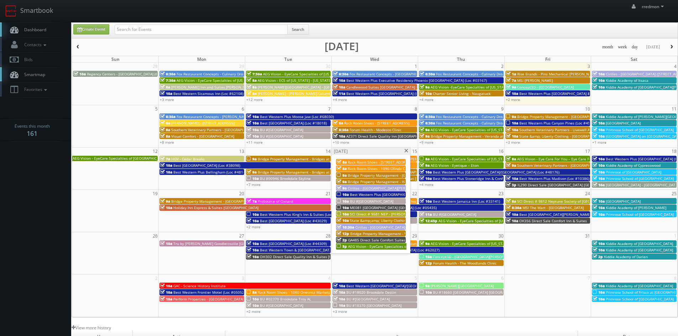
click at [376, 206] on span "ME081 [GEOGRAPHIC_DATA] [GEOGRAPHIC_DATA]" at bounding box center [392, 207] width 84 height 5
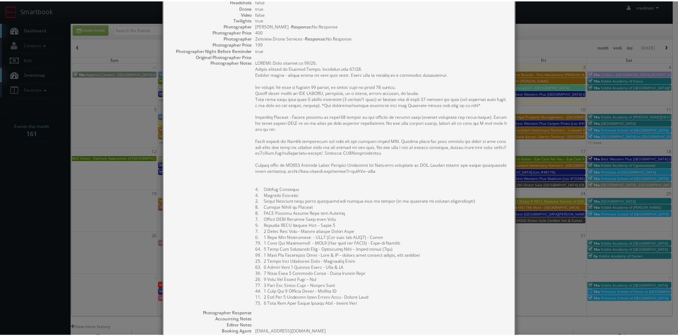
scroll to position [265, 0]
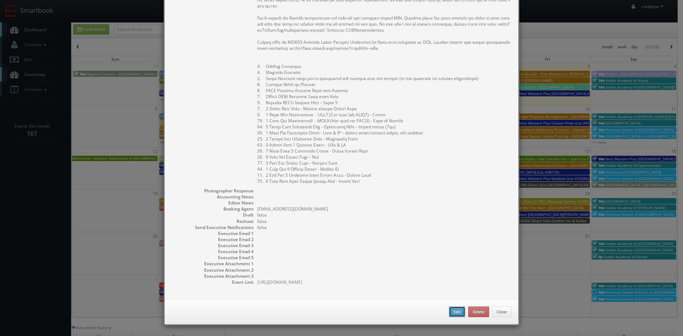
click at [449, 308] on button "Edit" at bounding box center [457, 312] width 16 height 11
type input "ME081 [GEOGRAPHIC_DATA] [GEOGRAPHIC_DATA]"
type input "[STREET_ADDRESS][PERSON_NAME]"
type input "[GEOGRAPHIC_DATA]"
type input "04101"
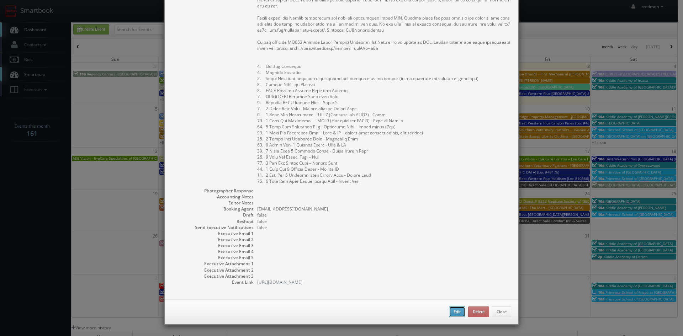
type input "1,800"
checkbox input "true"
type input "[DATE]"
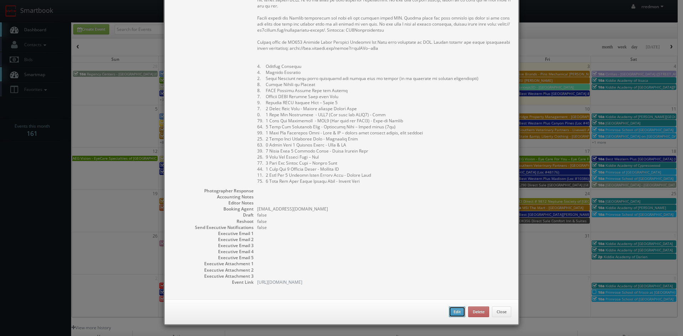
type input "[DATE]"
type input "10:00am"
checkbox input "true"
type textarea "UPDATE: Date changed to 10/15. Onsite contact is [PERSON_NAME]. Overnight stay …"
select select "[US_STATE]"
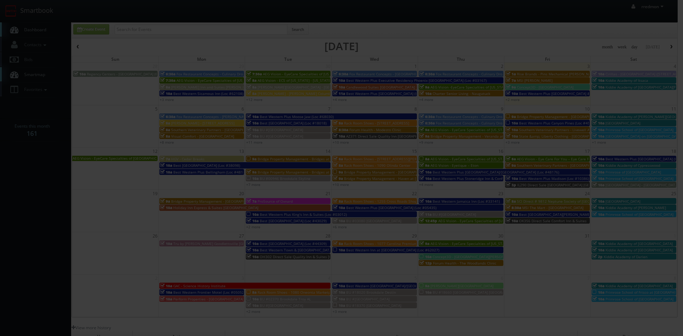
type input "1,800"
type input "400"
select select "[EMAIL_ADDRESS][DOMAIN_NAME]"
select select "[PERSON_NAME][EMAIL_ADDRESS][DOMAIN_NAME]"
select select "[EMAIL_ADDRESS][DOMAIN_NAME]"
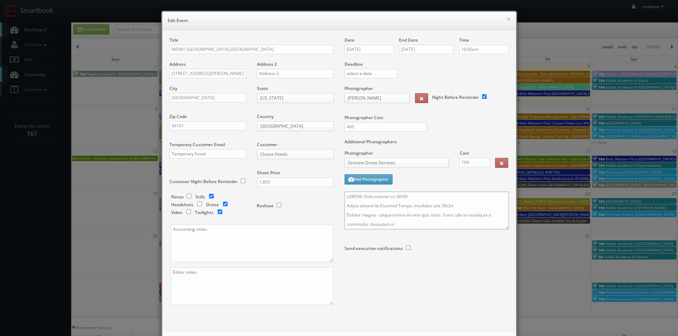
click at [344, 196] on textarea at bounding box center [426, 211] width 164 height 38
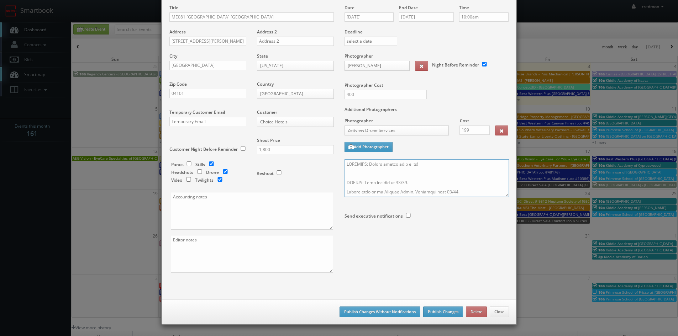
type textarea "REMINDER: Please accept this shoot! UPDATE: Date changed to 10/15. Onsite conta…"
click at [425, 315] on button "Publish Changes" at bounding box center [443, 312] width 40 height 11
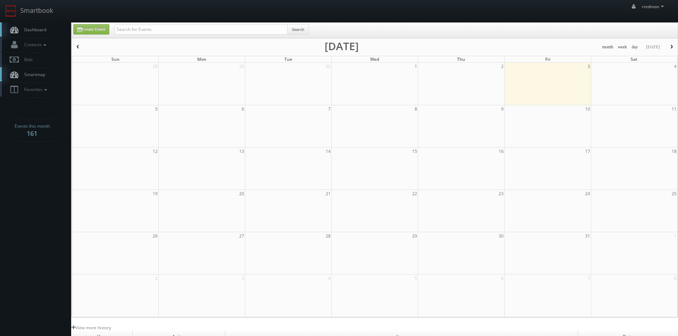
click at [39, 31] on span "Dashboard" at bounding box center [34, 30] width 26 height 6
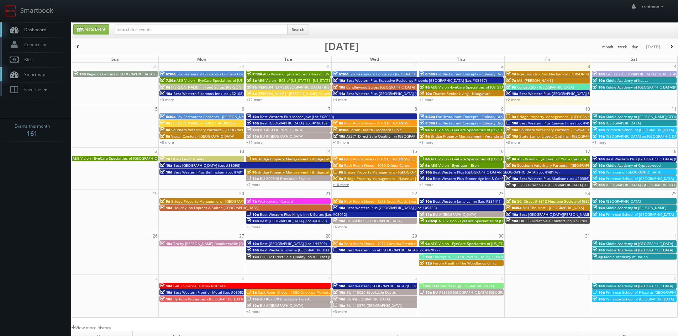
click at [344, 183] on link "+10 more" at bounding box center [341, 184] width 16 height 5
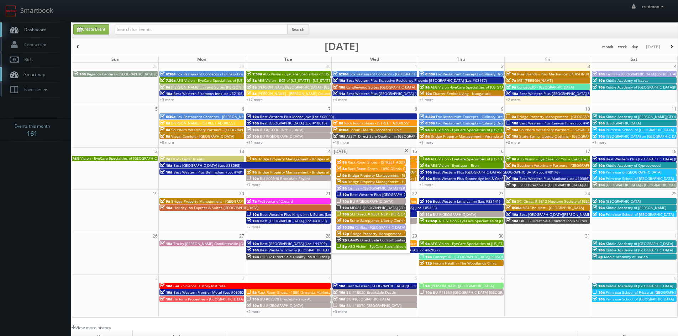
click at [381, 213] on span "SCI Direct # 9581 NEP - [PERSON_NAME][GEOGRAPHIC_DATA]" at bounding box center [402, 214] width 104 height 5
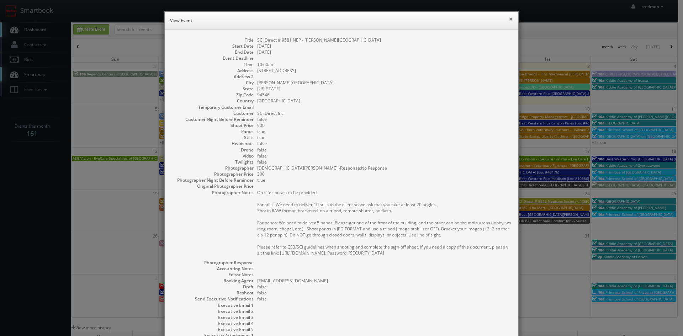
click at [509, 19] on button "×" at bounding box center [511, 18] width 4 height 5
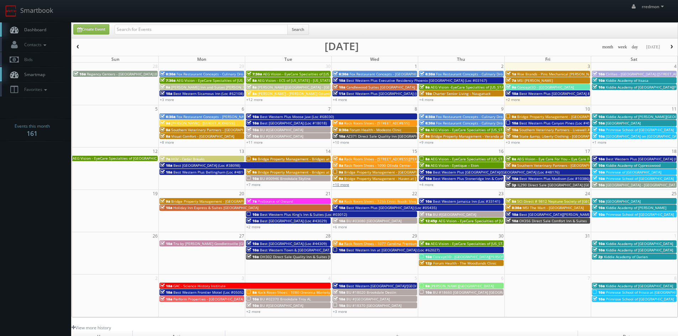
click at [343, 186] on link "+10 more" at bounding box center [341, 184] width 16 height 5
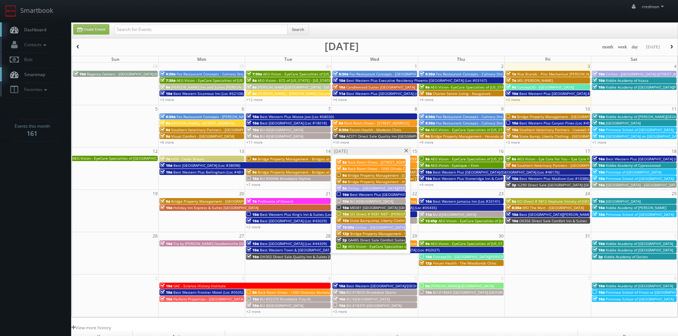
click at [363, 246] on span "AEG Vision - EyeCare Specialties of [US_STATE] – [PERSON_NAME] Eye Clinic ([PER…" at bounding box center [428, 246] width 160 height 5
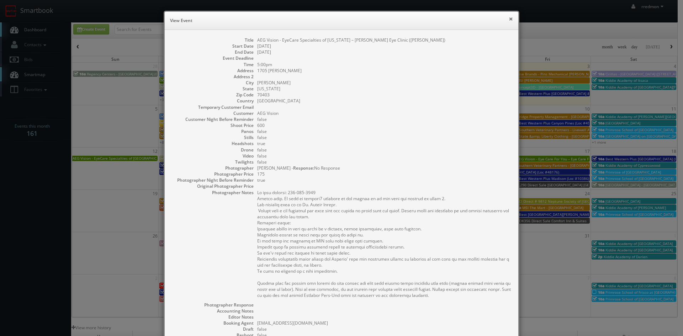
click at [509, 20] on button "×" at bounding box center [511, 18] width 4 height 5
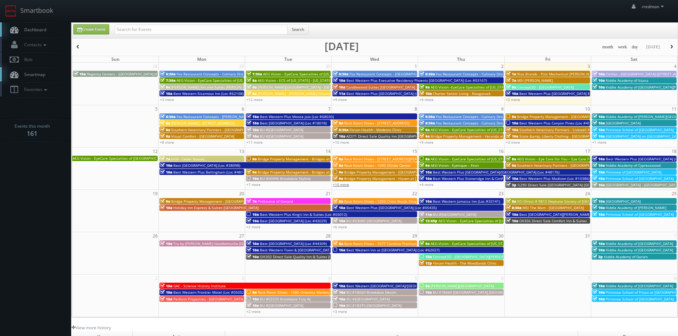
click at [344, 184] on link "+10 more" at bounding box center [341, 184] width 16 height 5
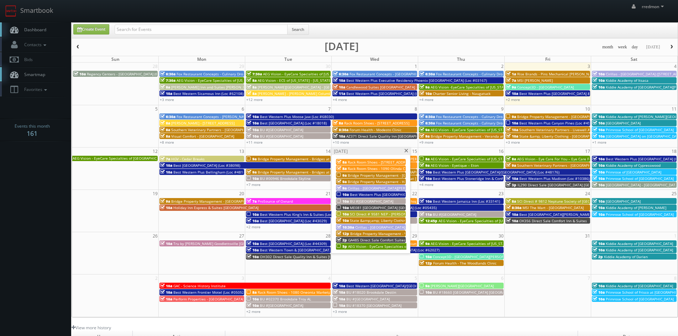
click at [408, 150] on span at bounding box center [406, 151] width 5 height 4
